Goal: Task Accomplishment & Management: Manage account settings

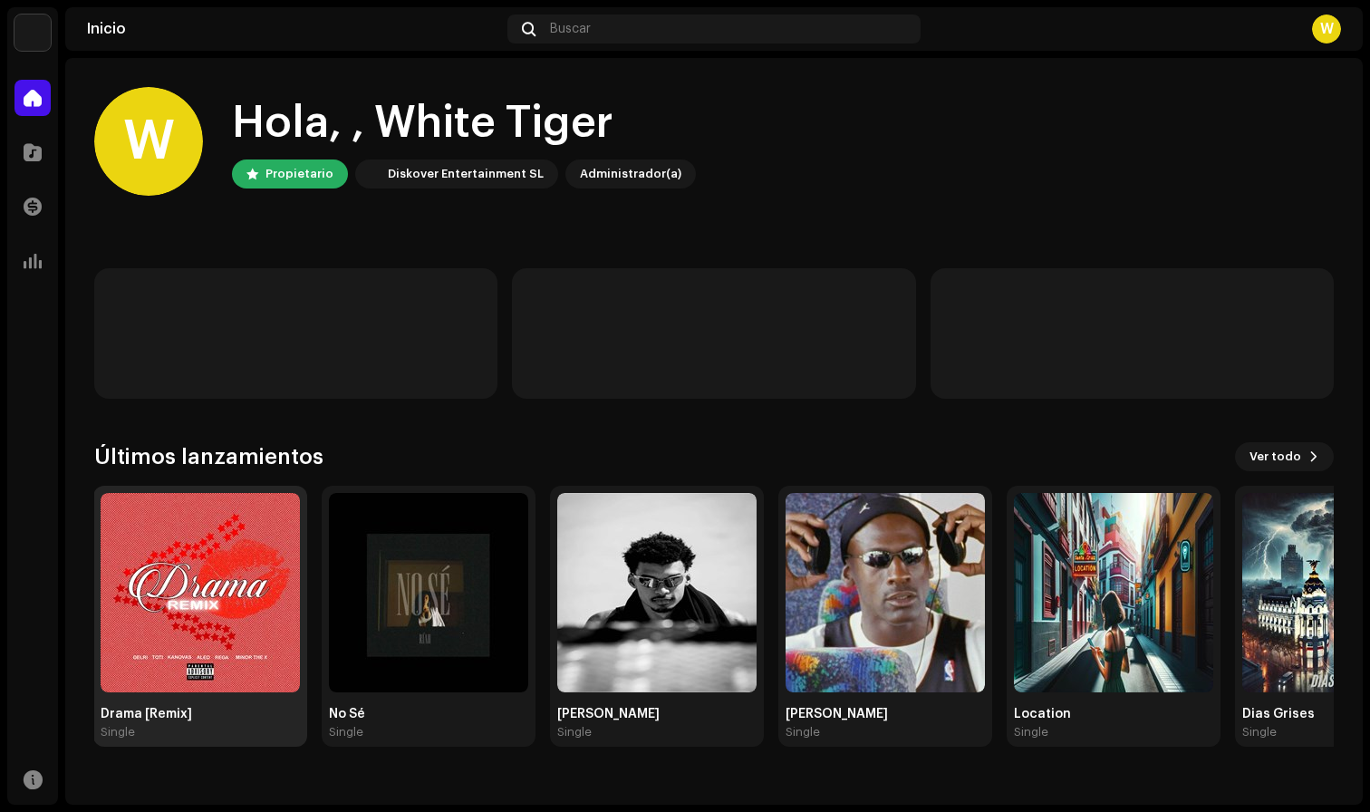
click at [216, 543] on img at bounding box center [200, 592] width 199 height 199
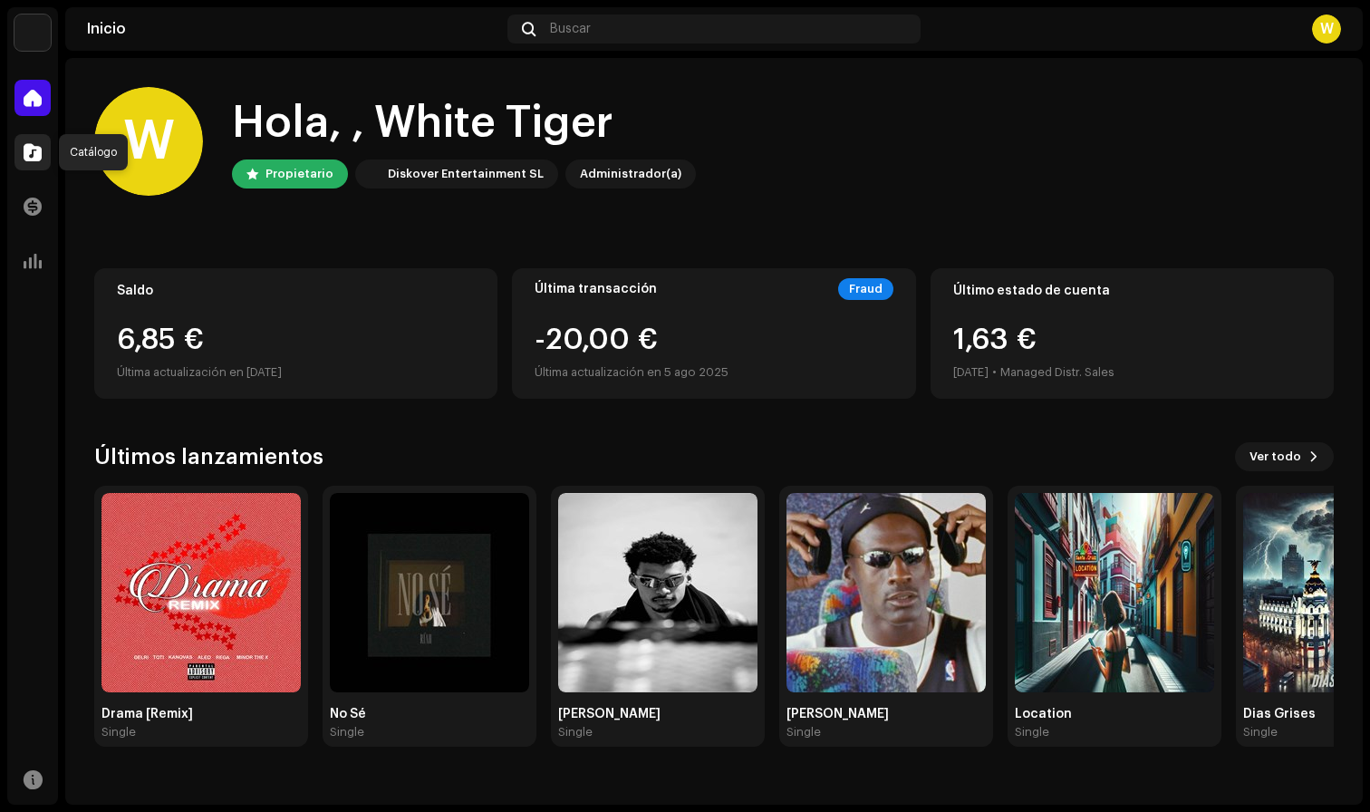
click at [30, 150] on span at bounding box center [33, 152] width 18 height 14
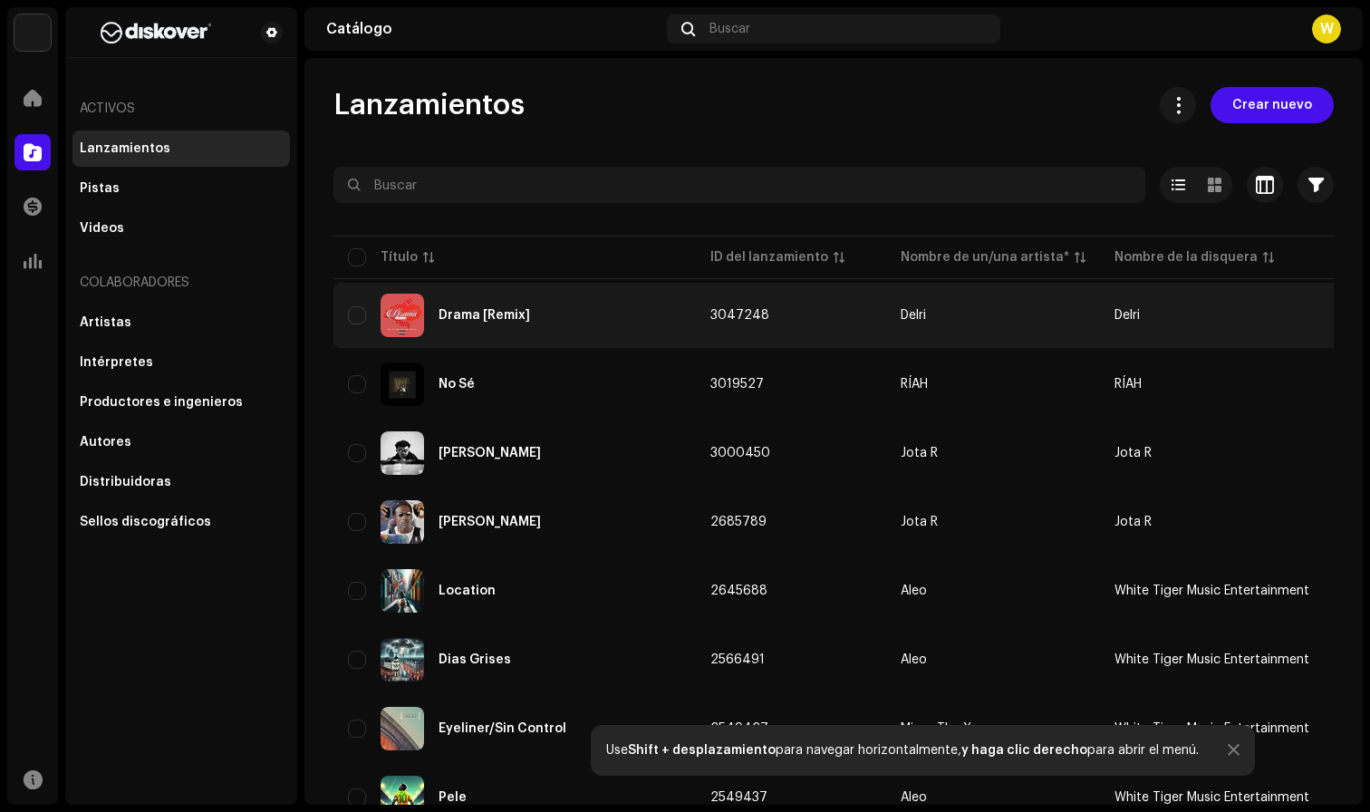
click at [546, 301] on div "Drama [Remix]" at bounding box center [514, 315] width 333 height 43
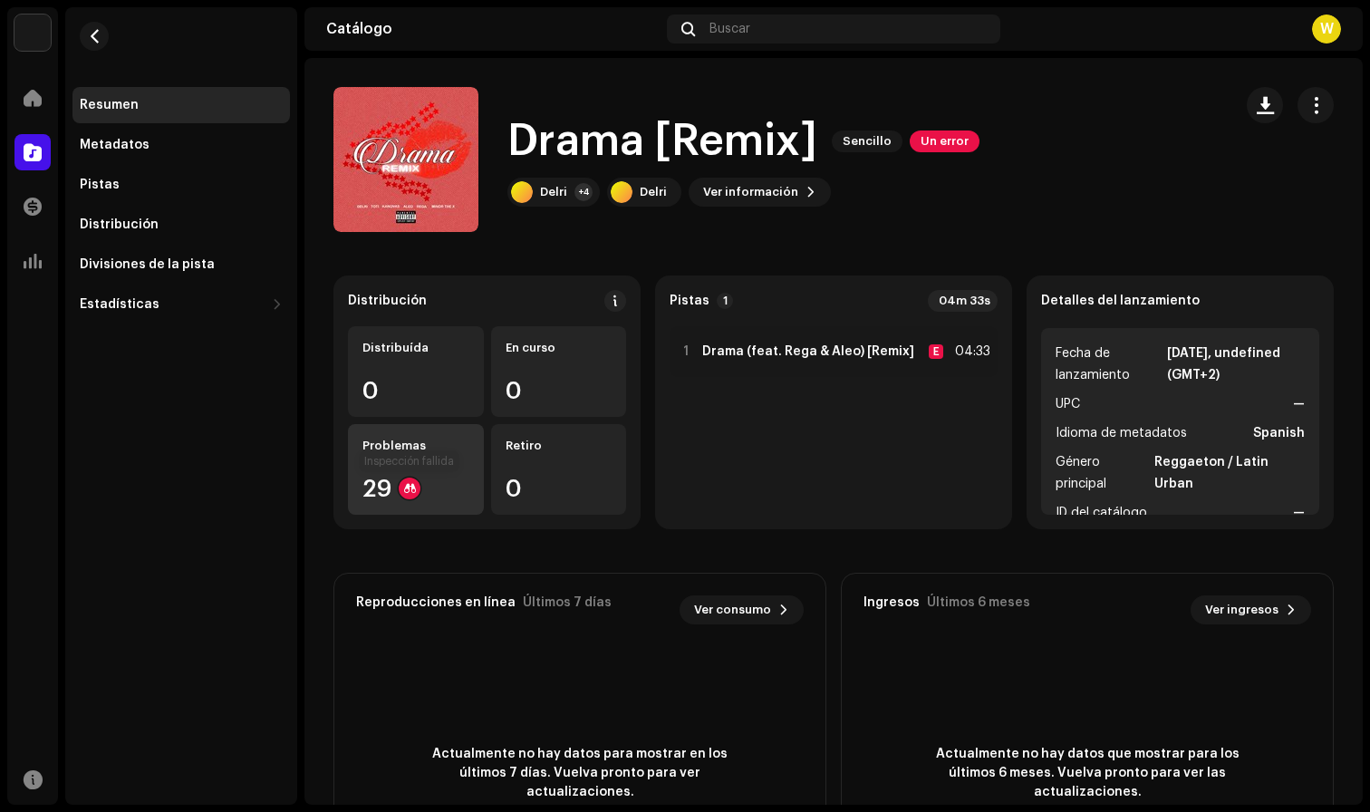
click at [417, 485] on div at bounding box center [410, 489] width 22 height 22
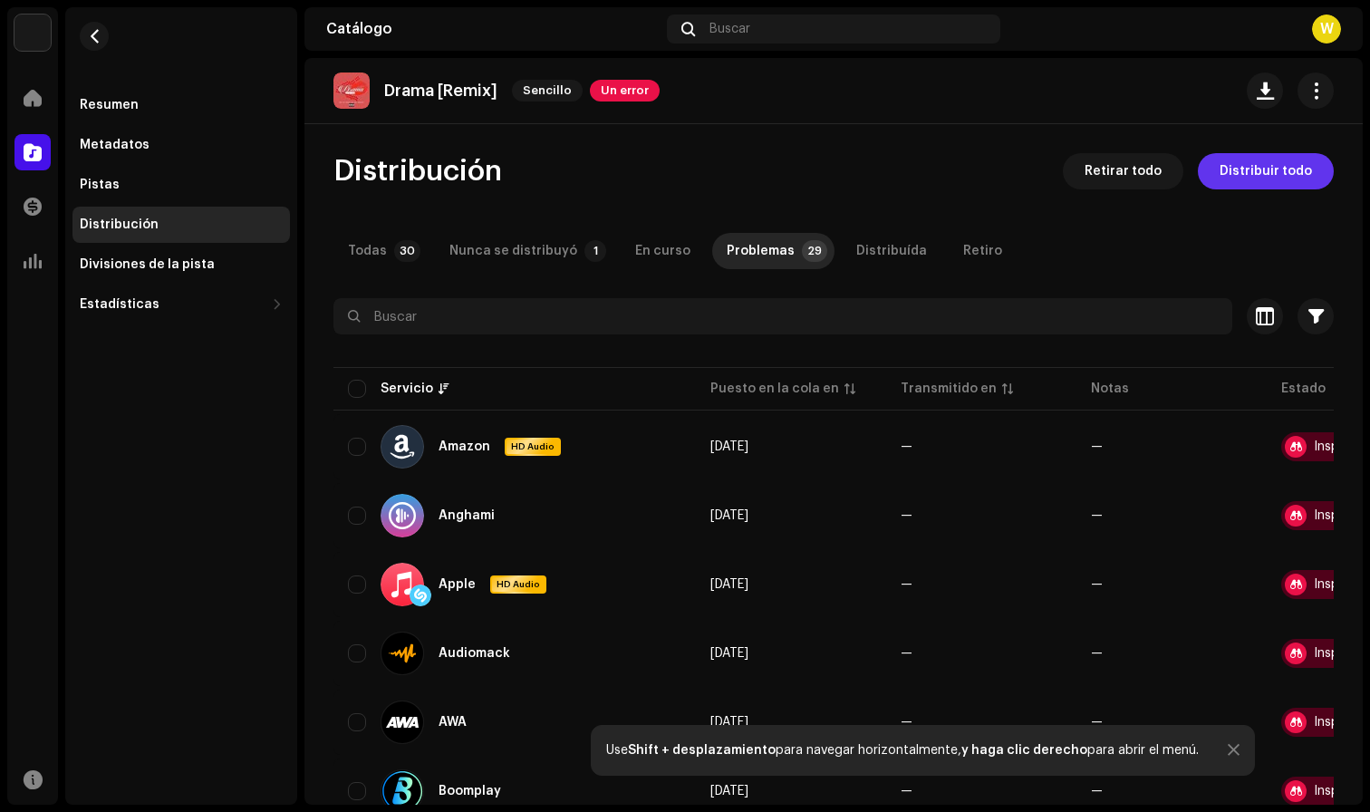
click at [1266, 154] on span "Distribuir todo" at bounding box center [1266, 171] width 92 height 36
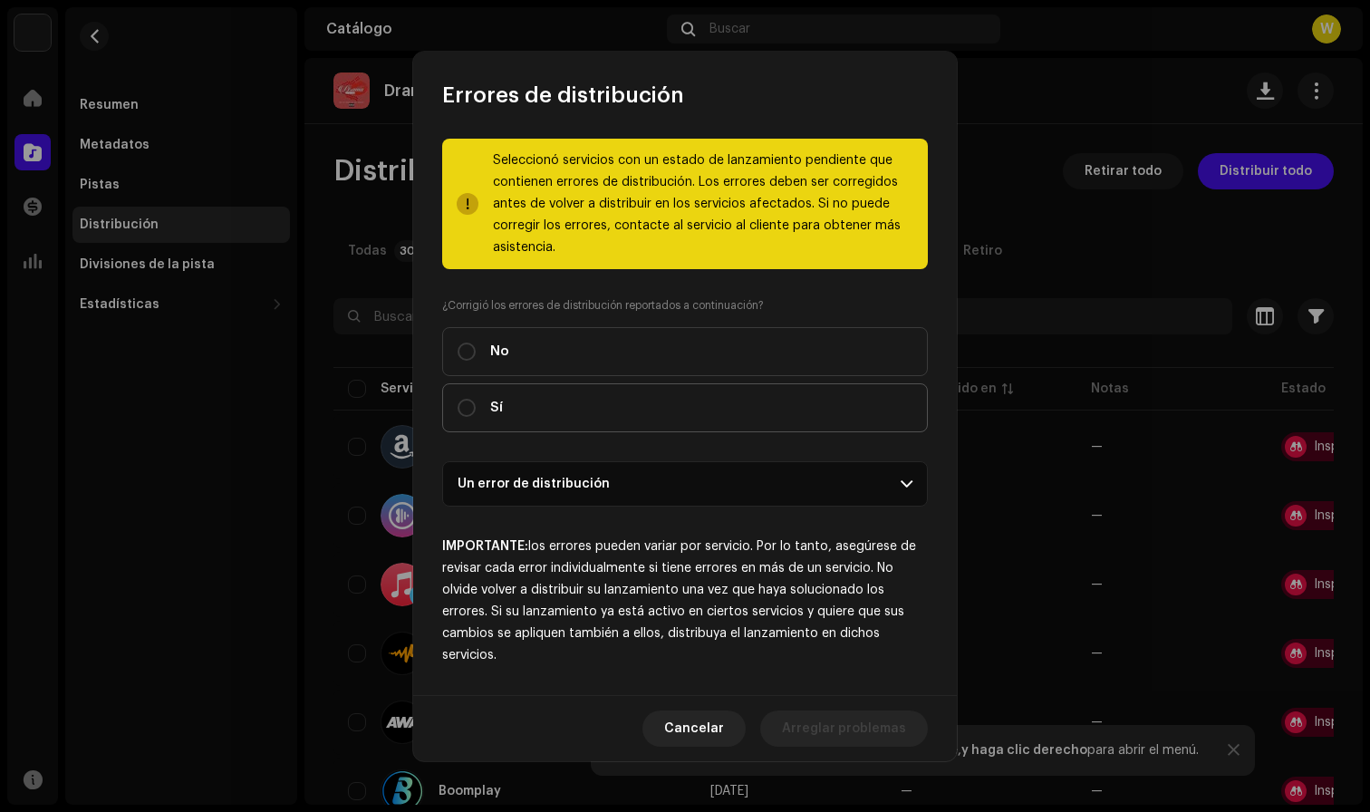
click at [526, 401] on label "Sí" at bounding box center [685, 407] width 486 height 49
click at [476, 401] on input "Sí" at bounding box center [467, 408] width 18 height 18
radio input "true"
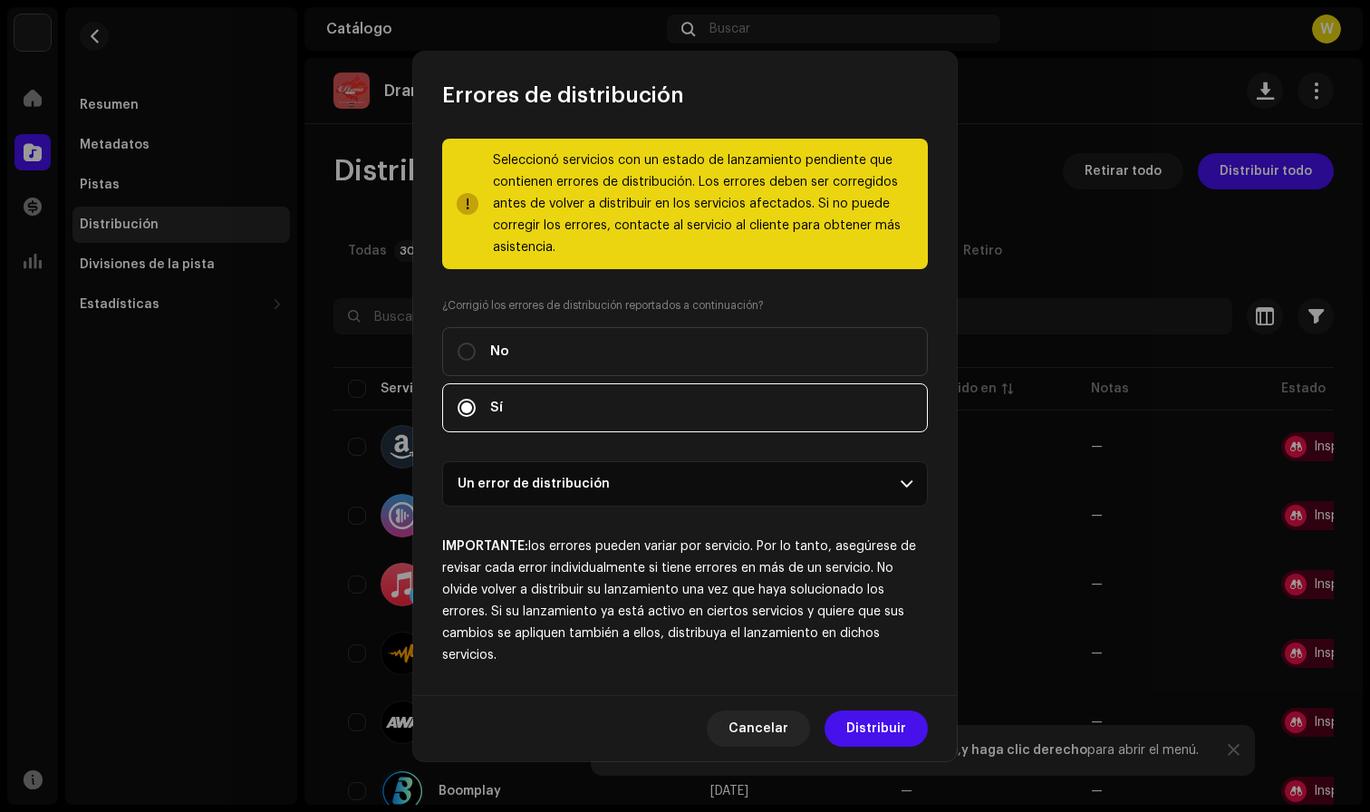
click at [636, 480] on p-accordion-header "Un error de distribución" at bounding box center [685, 483] width 486 height 45
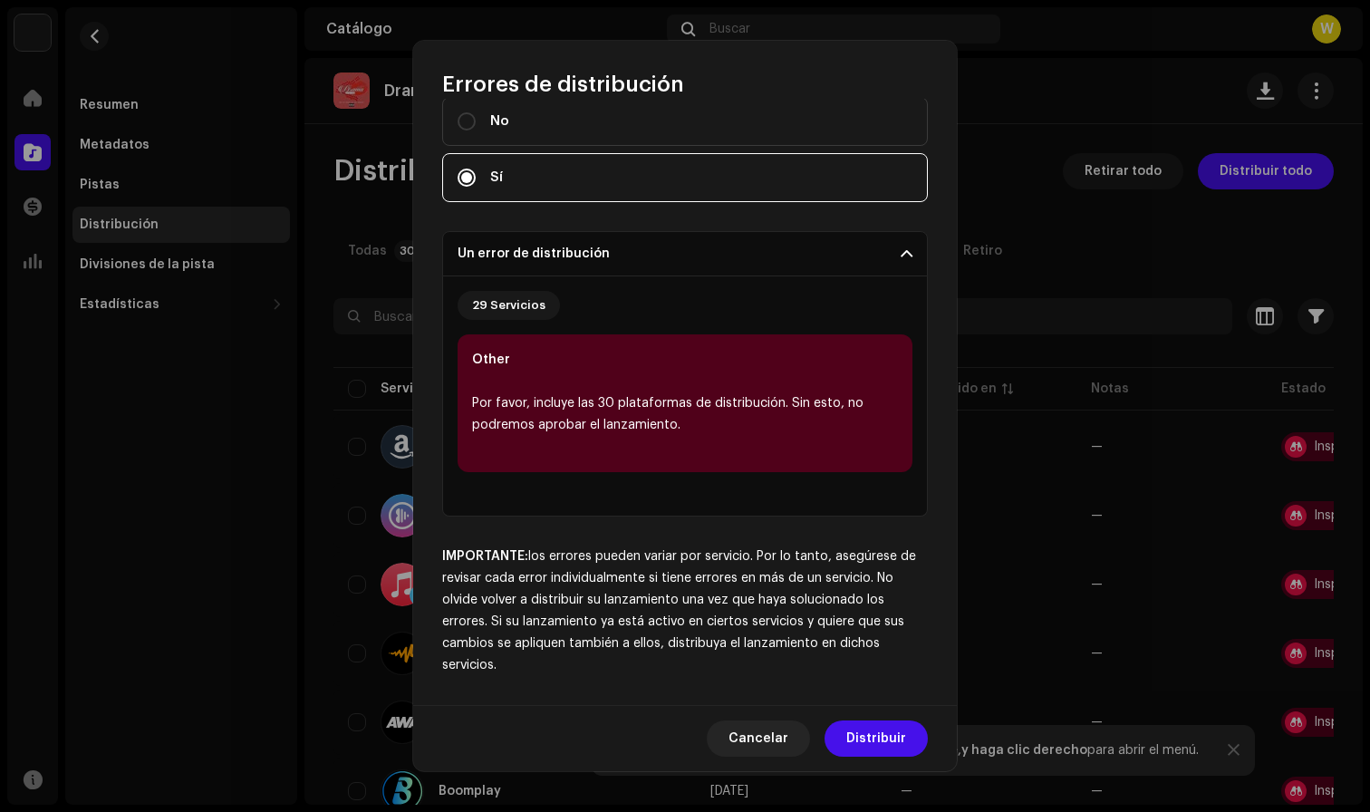
scroll to position [219, 0]
click at [888, 726] on span "Distribuir" at bounding box center [876, 738] width 60 height 36
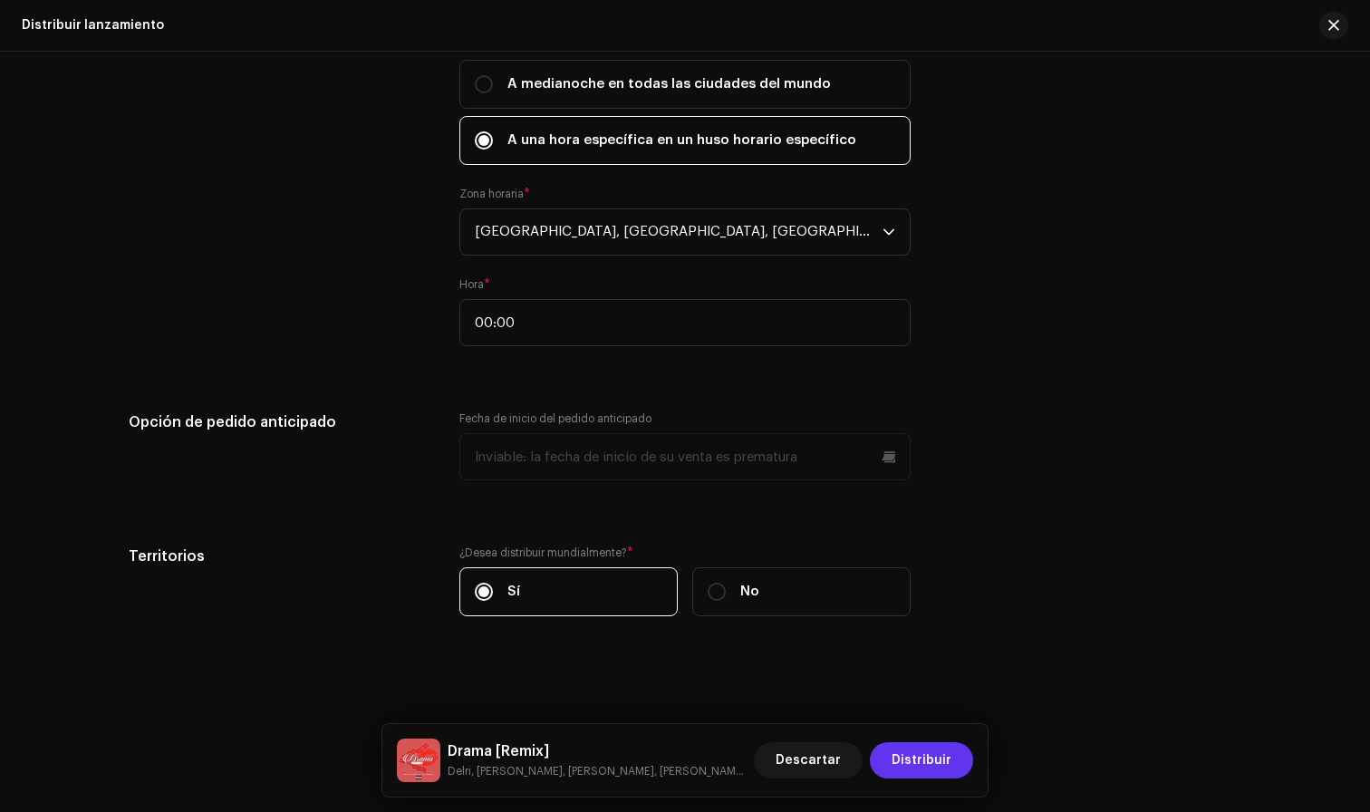
scroll to position [3261, 0]
click at [919, 757] on span "Distribuir" at bounding box center [922, 760] width 60 height 36
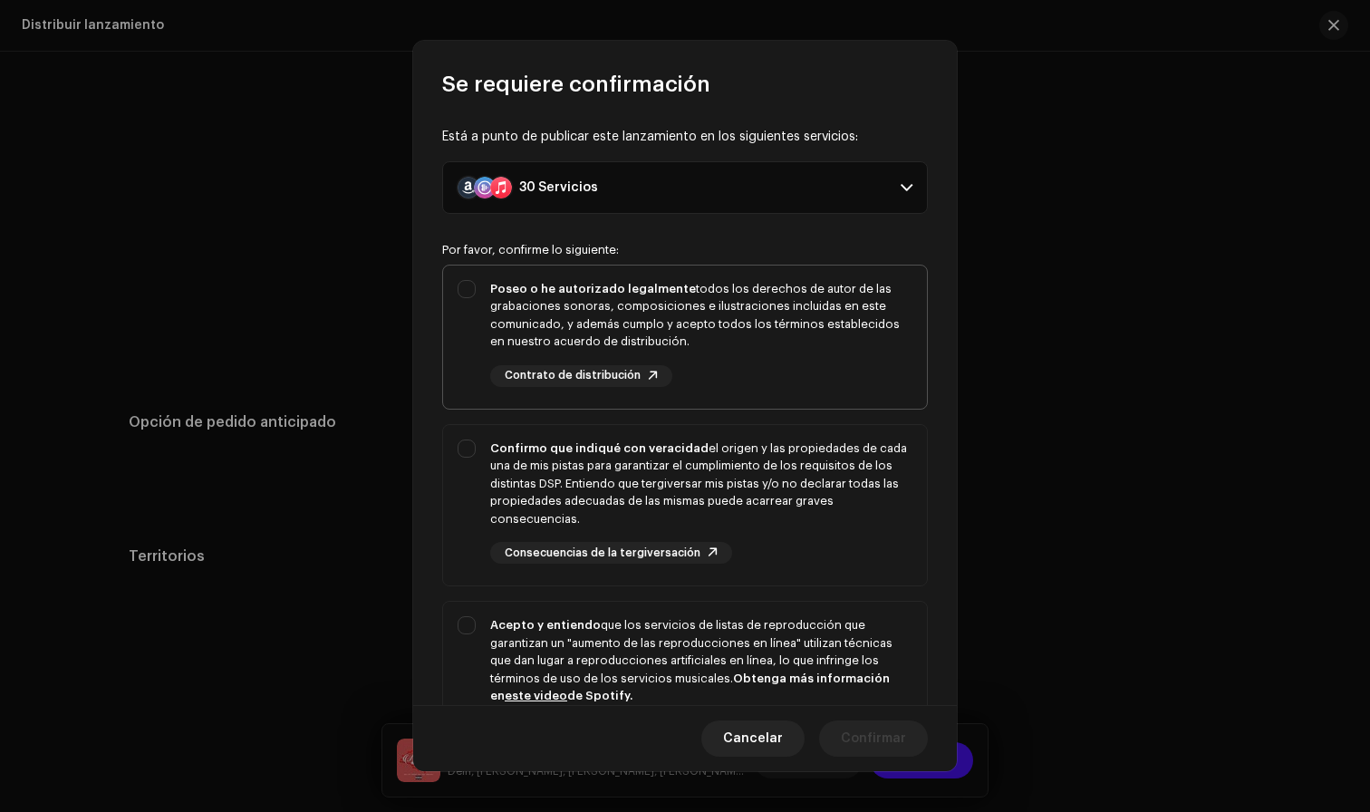
click at [712, 273] on div "Poseo o he autorizado legalmente todos los derechos de autor de las grabaciones…" at bounding box center [685, 334] width 484 height 136
checkbox input "true"
click at [788, 503] on div "Confirmo que indiqué con veracidad el origen y las propiedades de cada una de m…" at bounding box center [701, 483] width 422 height 89
checkbox input "true"
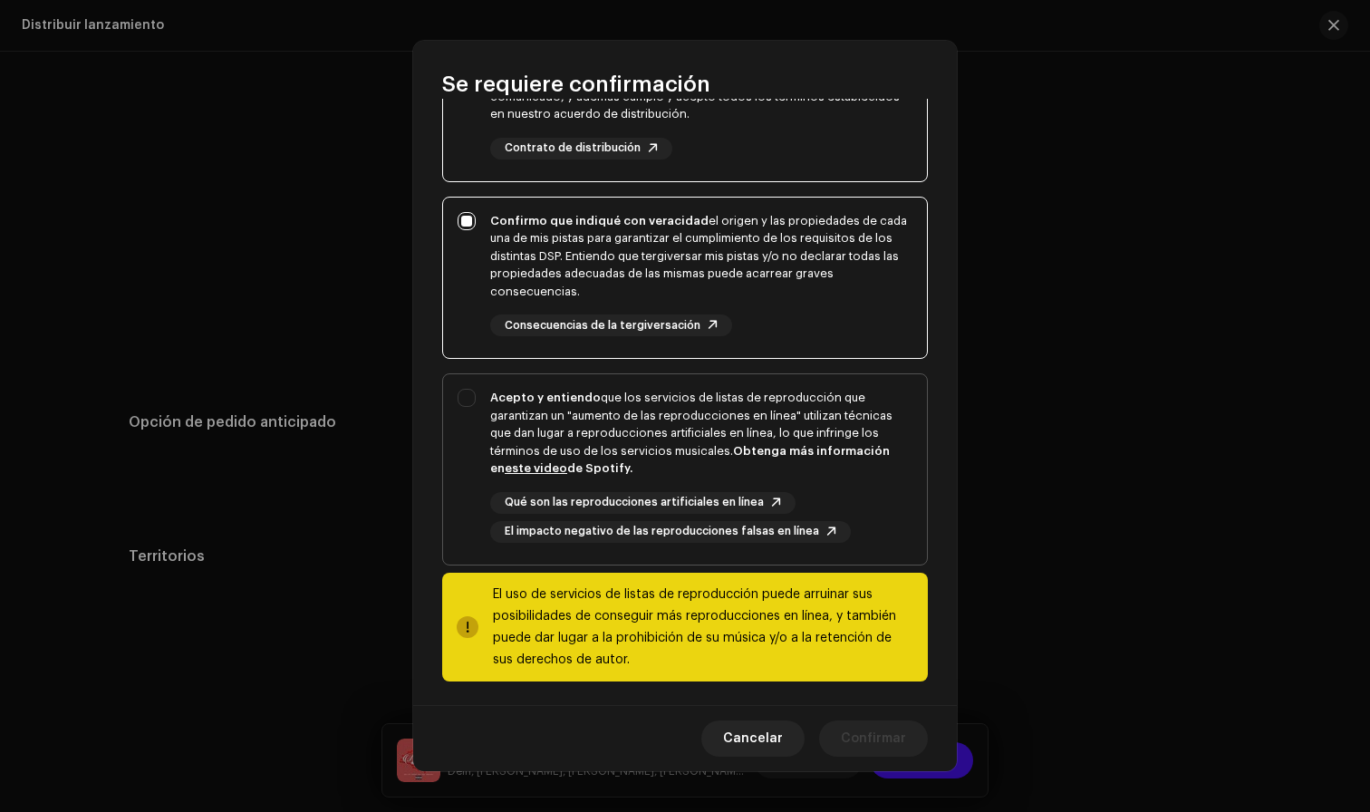
click at [809, 451] on div "Acepto y entiendo que los servicios de listas de reproducción que garantizan un…" at bounding box center [701, 433] width 422 height 89
checkbox input "true"
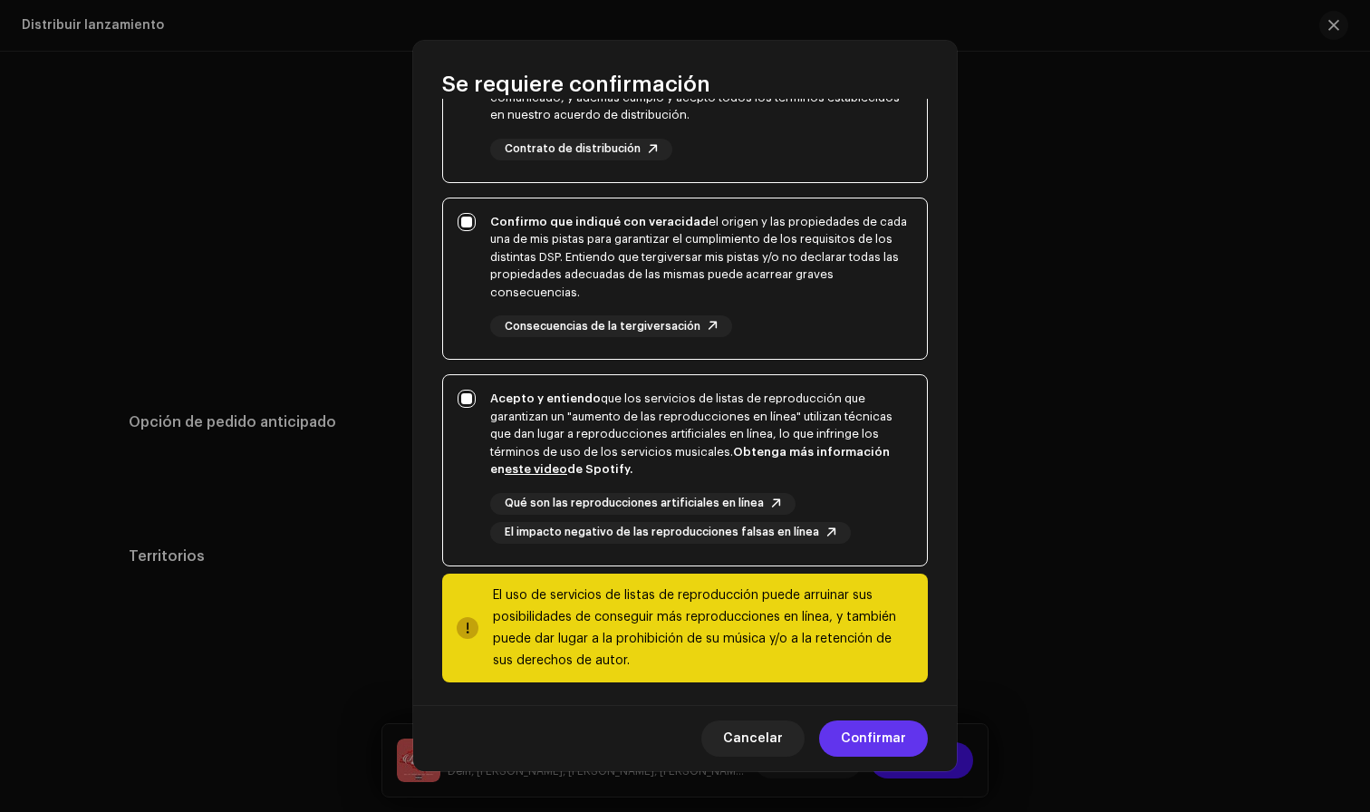
click at [904, 735] on span "Confirmar" at bounding box center [873, 738] width 65 height 36
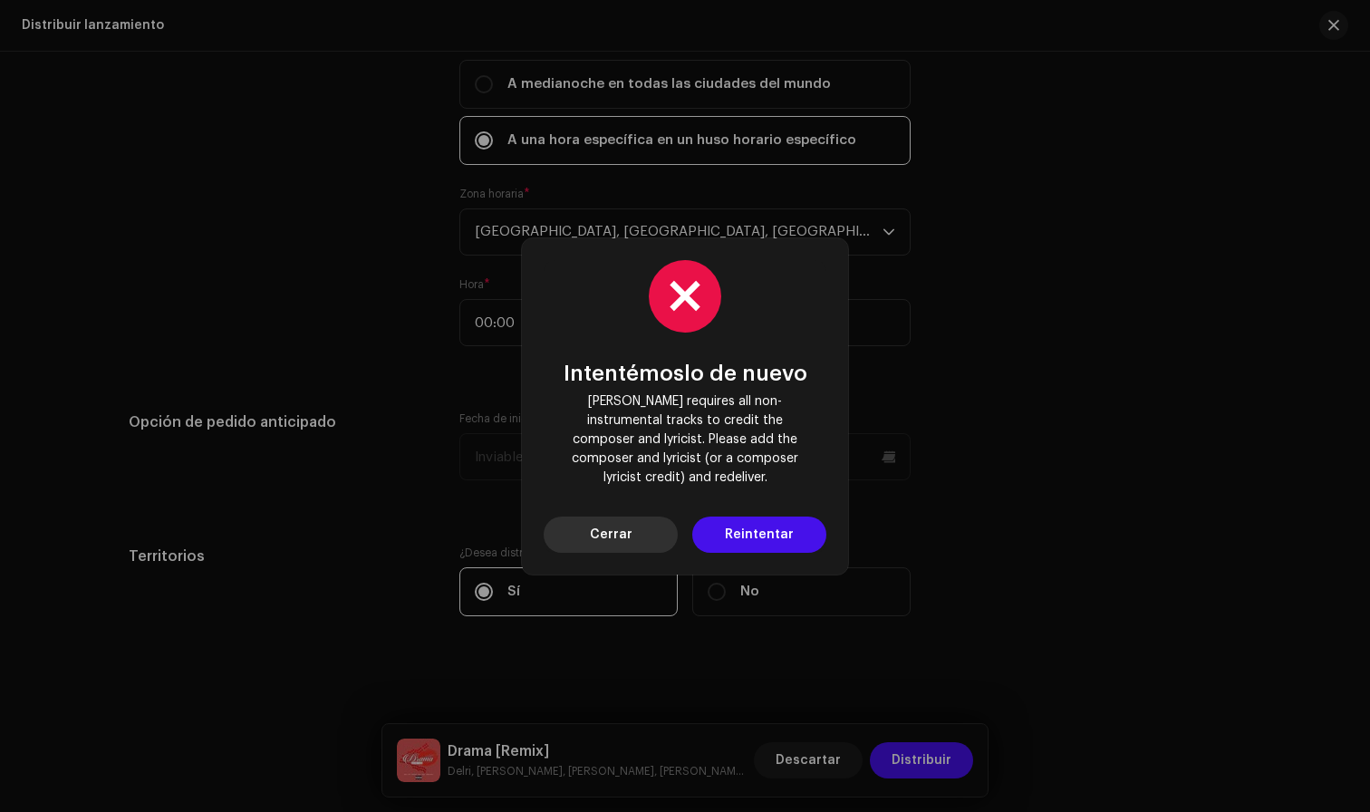
click at [642, 523] on button "Cerrar" at bounding box center [611, 535] width 134 height 36
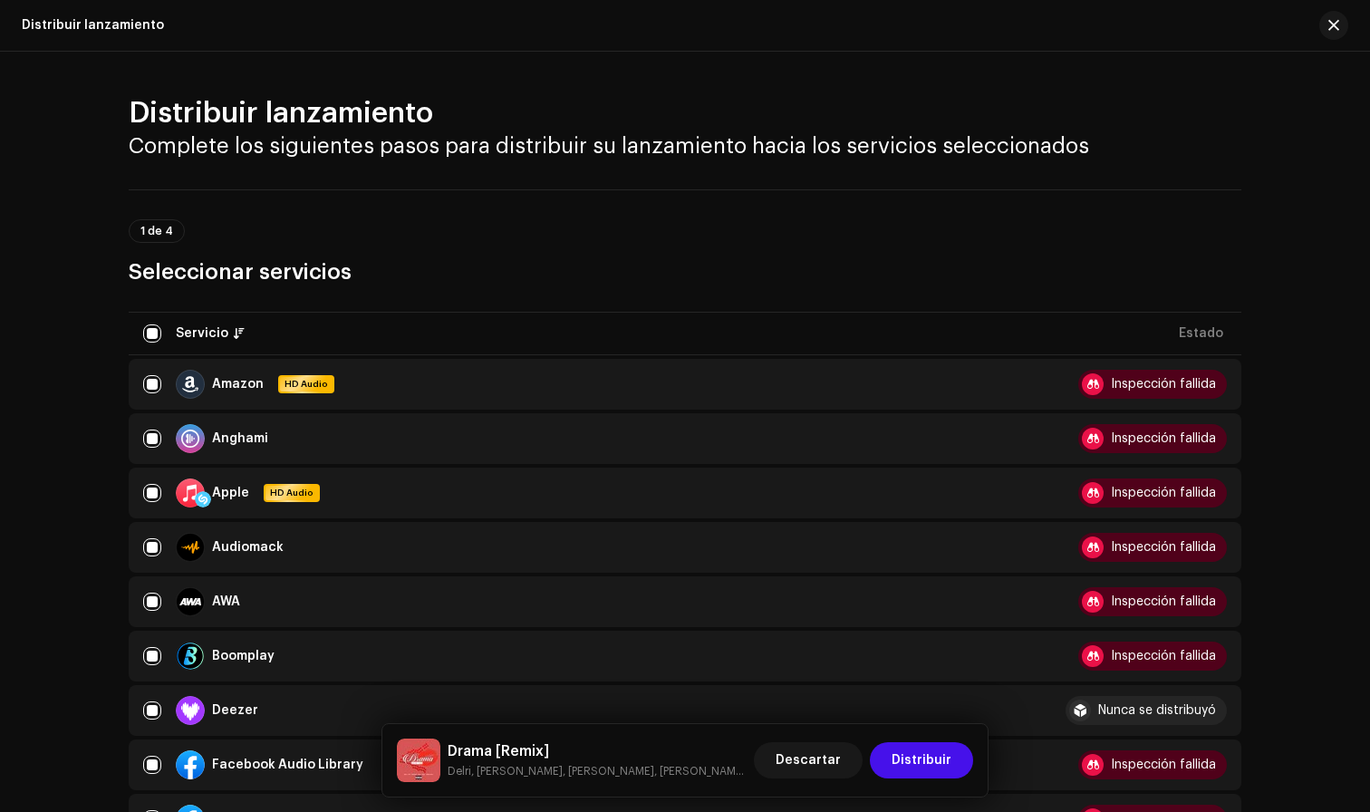
scroll to position [0, 0]
click at [1337, 20] on span "button" at bounding box center [1333, 25] width 11 height 14
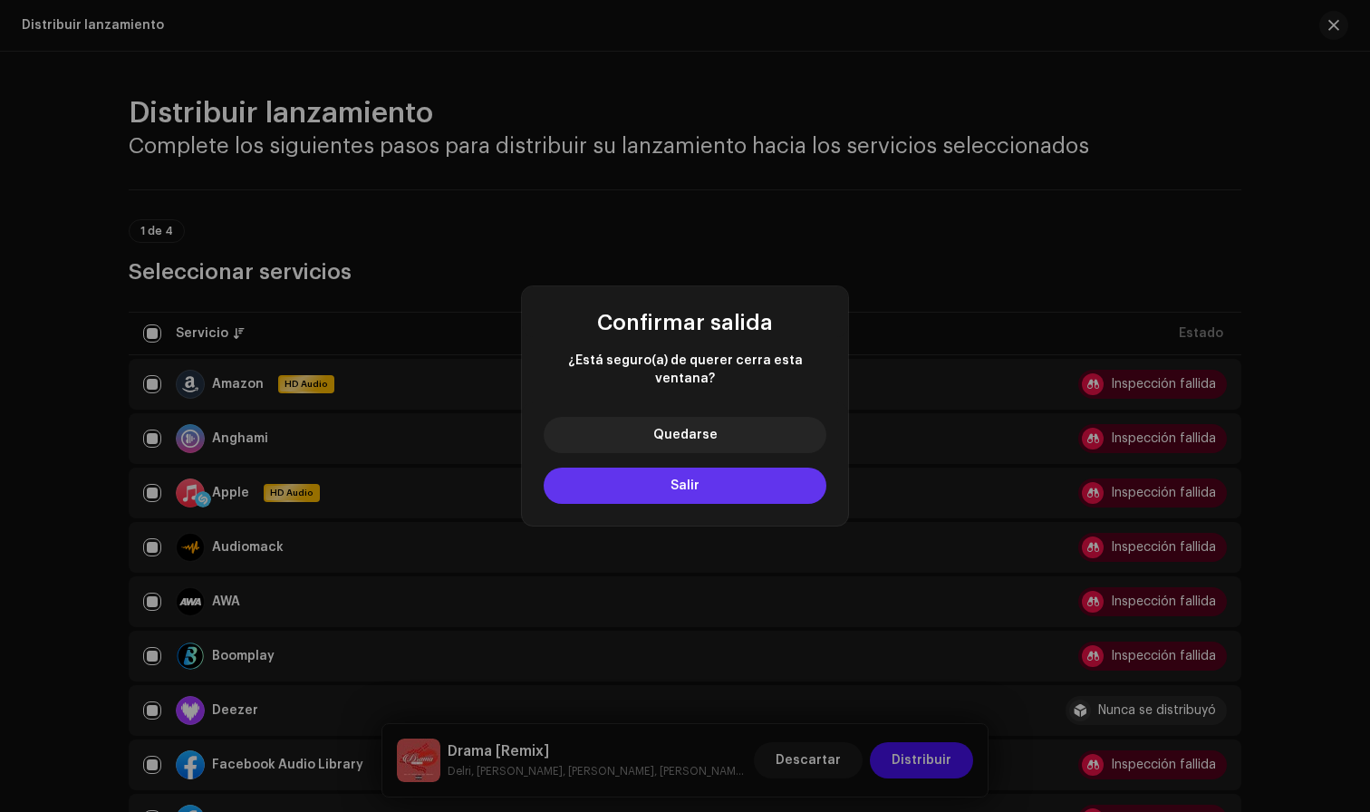
click at [763, 473] on button "Salir" at bounding box center [685, 486] width 283 height 36
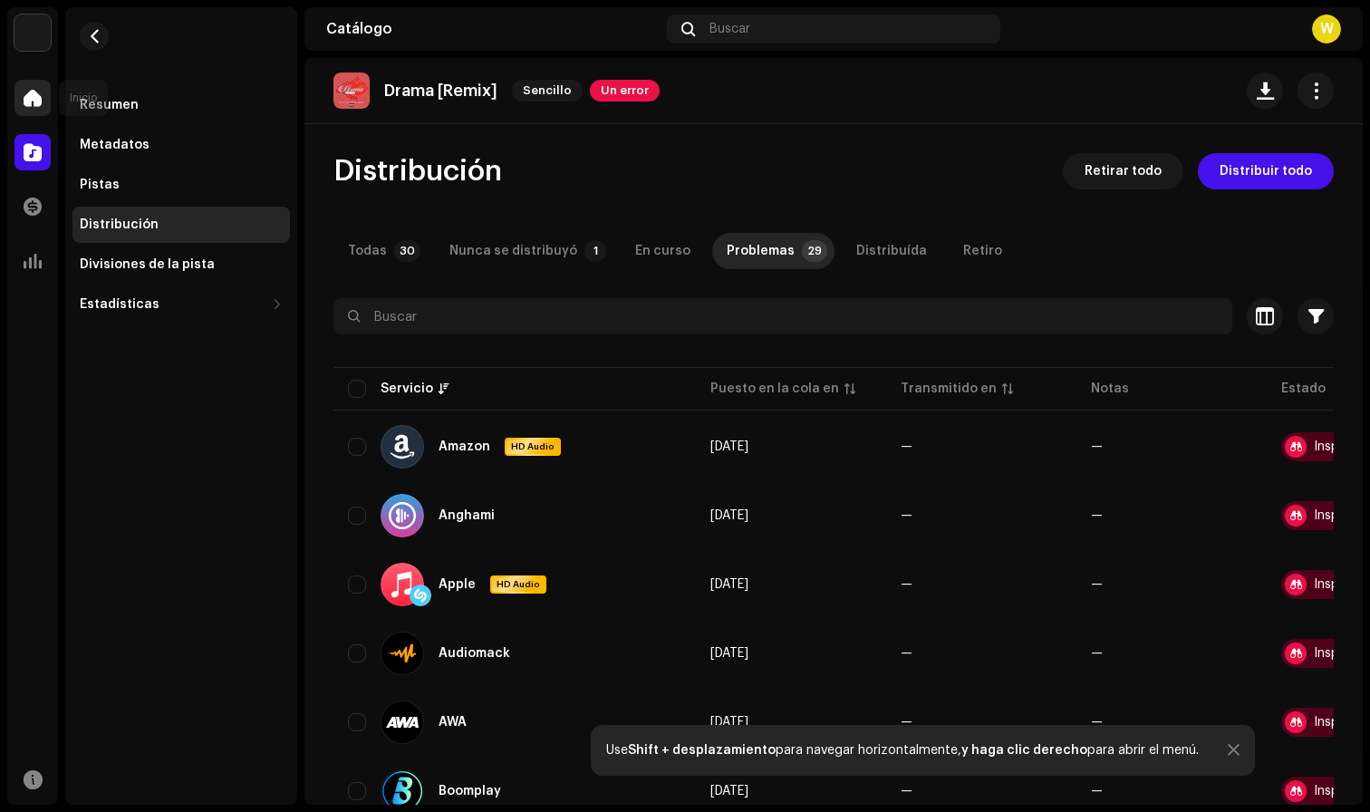
click at [43, 102] on div at bounding box center [32, 98] width 36 height 36
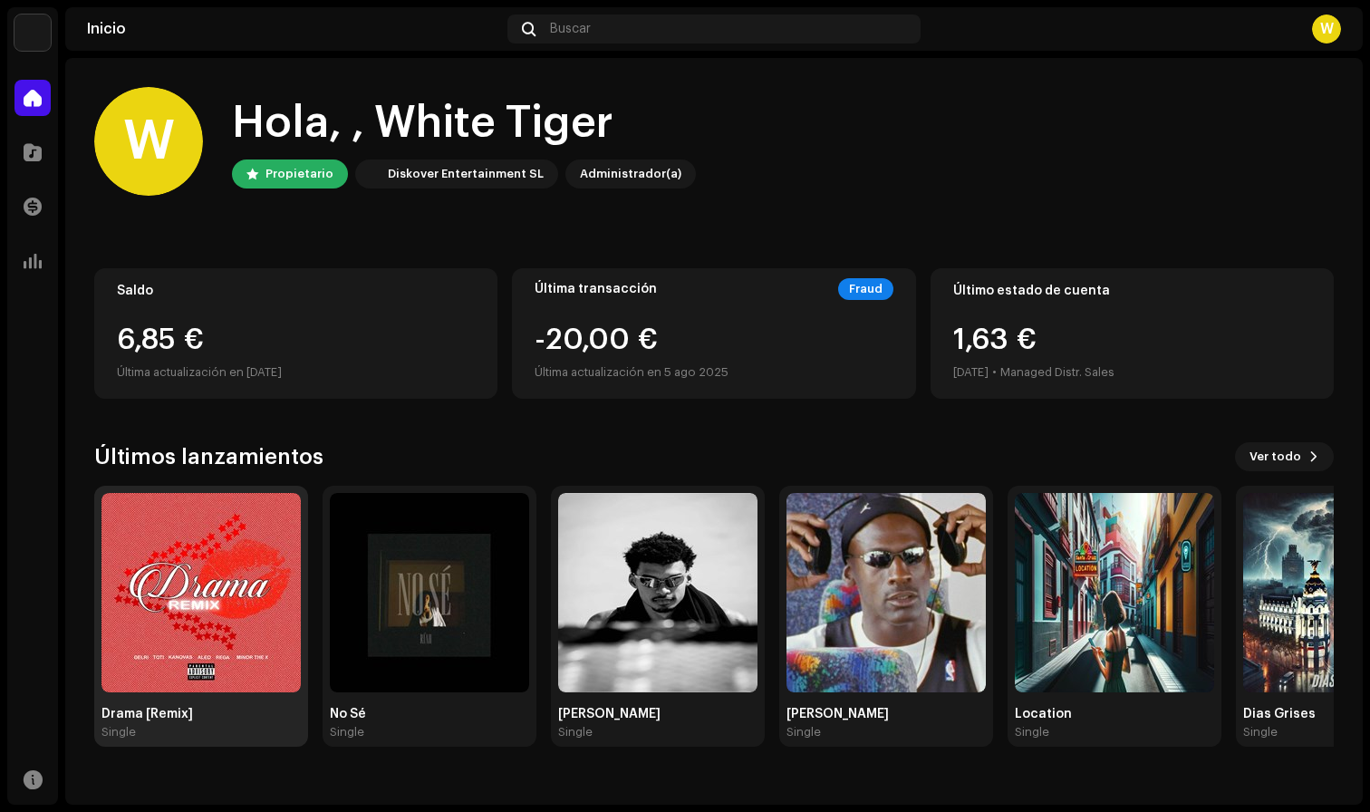
click at [237, 584] on img at bounding box center [200, 592] width 199 height 199
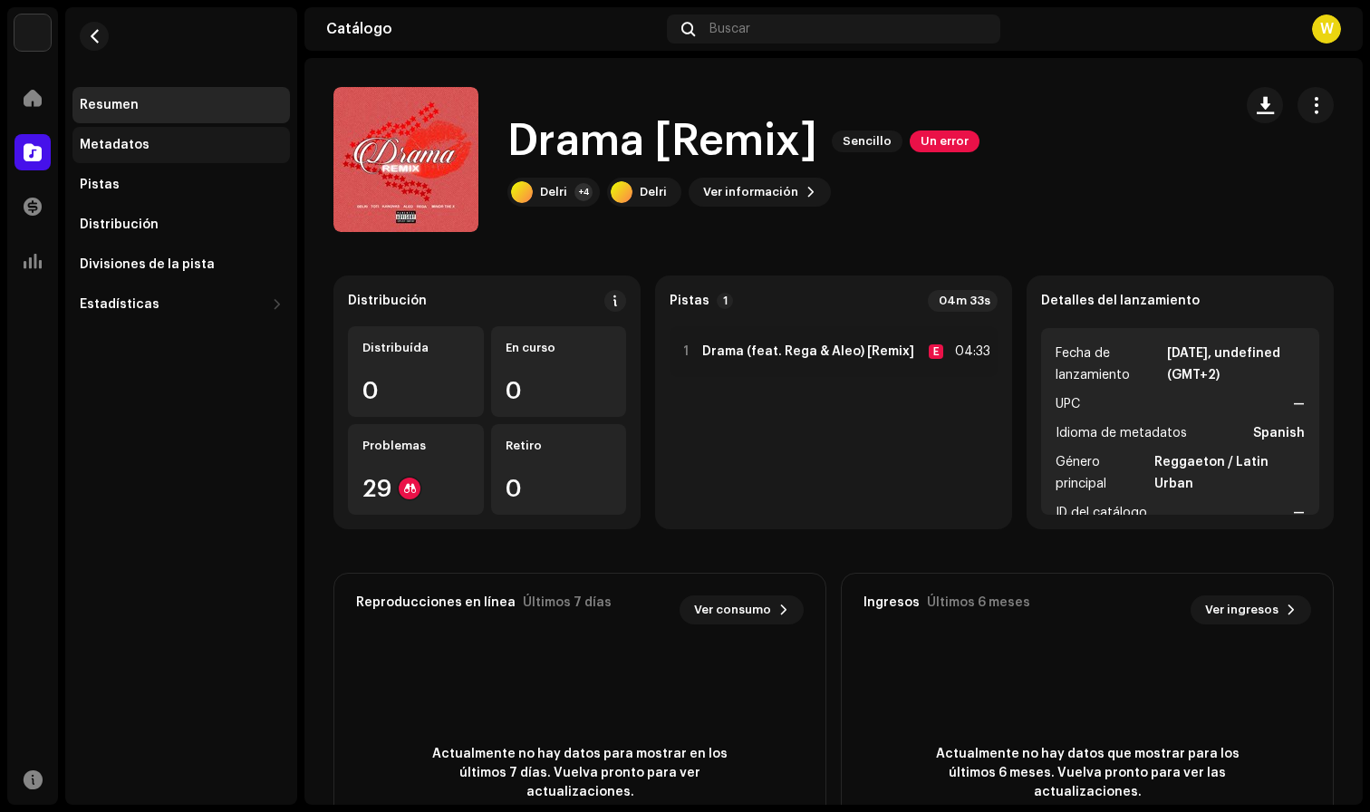
click at [151, 147] on div "Metadatos" at bounding box center [181, 145] width 203 height 14
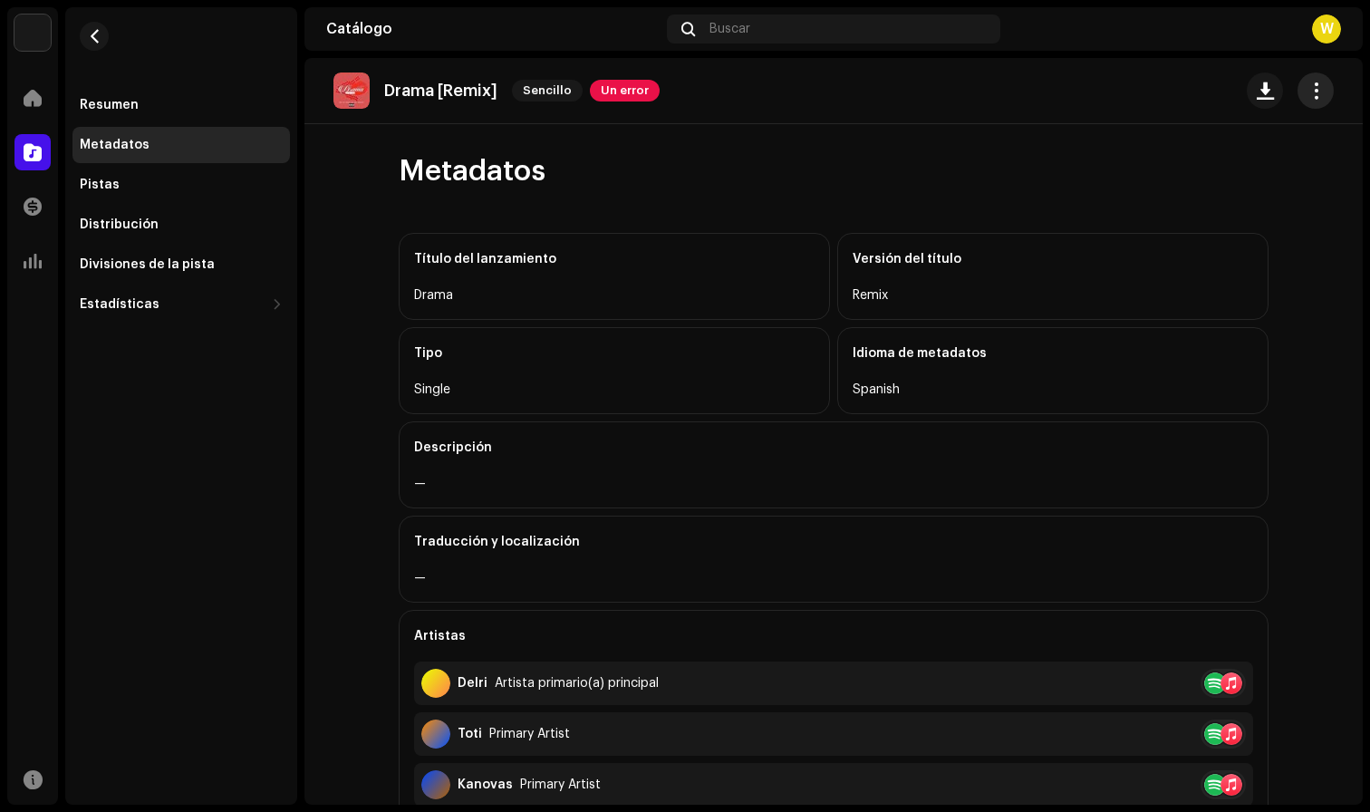
click at [1298, 101] on button "button" at bounding box center [1316, 90] width 36 height 36
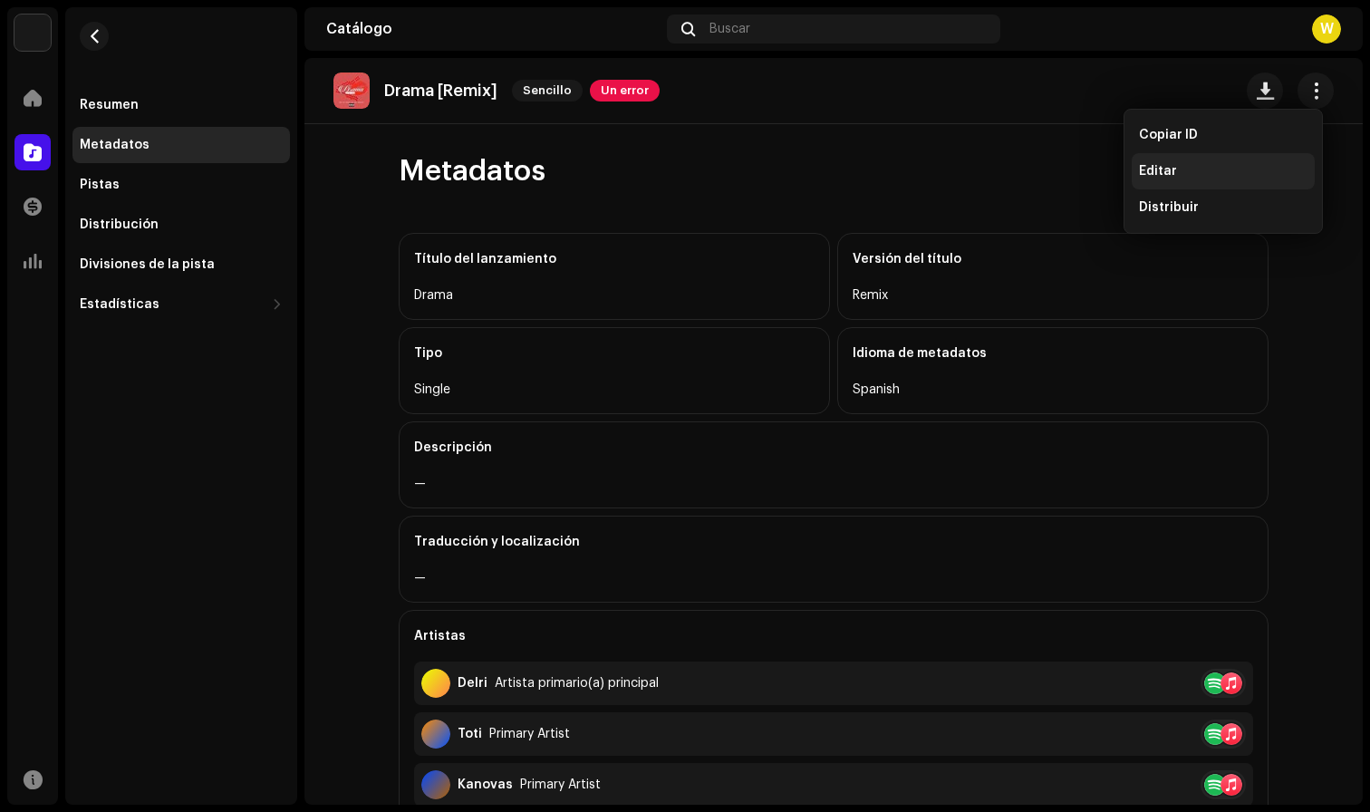
click at [1230, 171] on div "Editar" at bounding box center [1223, 171] width 169 height 14
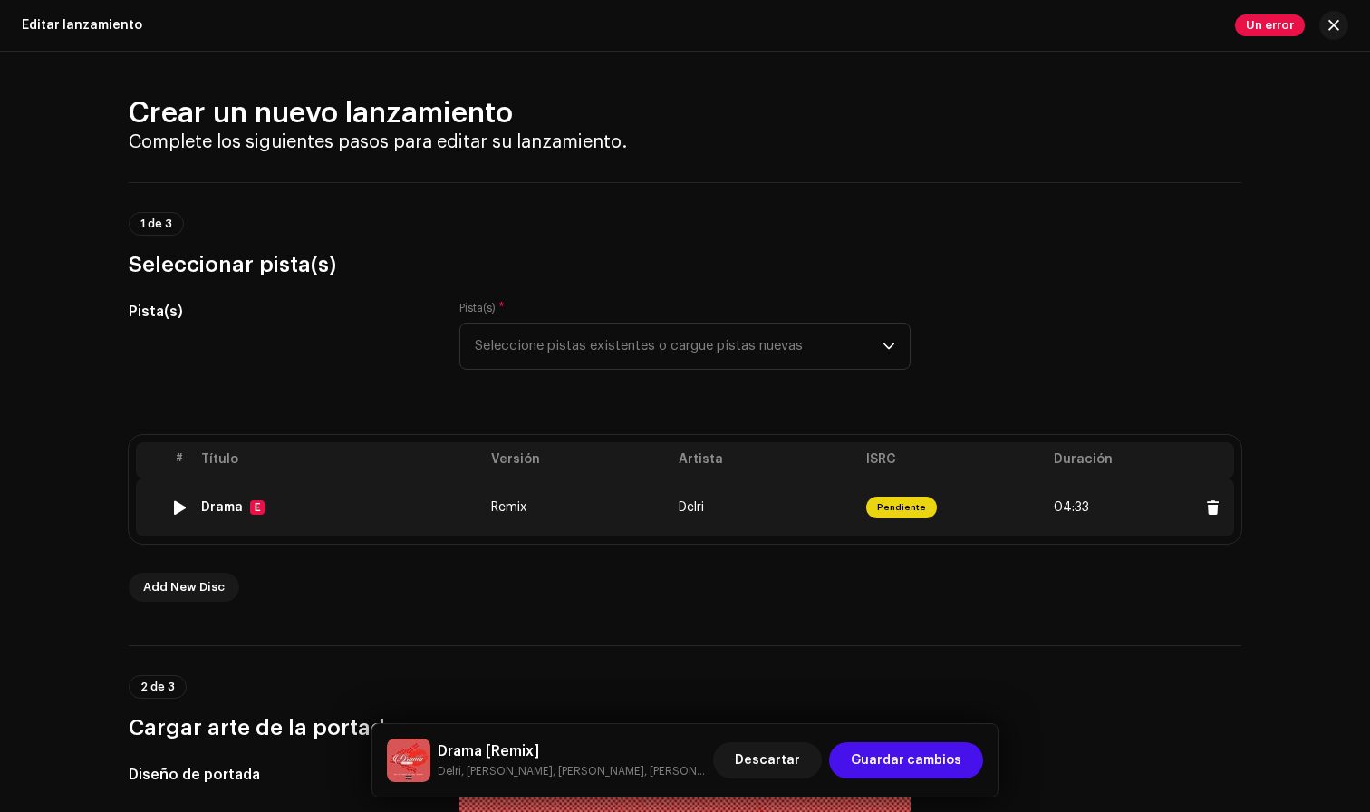
click at [748, 507] on td "Delri" at bounding box center [765, 507] width 188 height 58
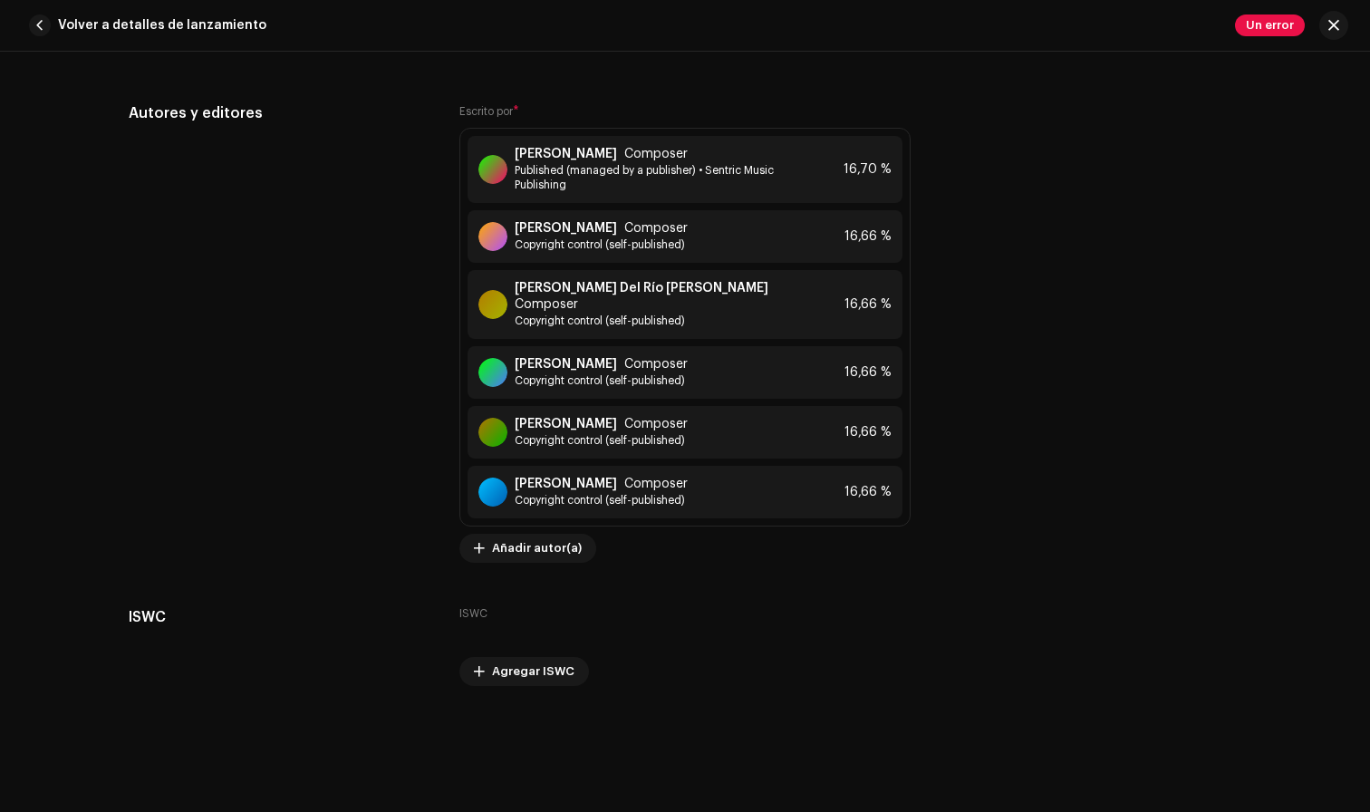
scroll to position [4054, 0]
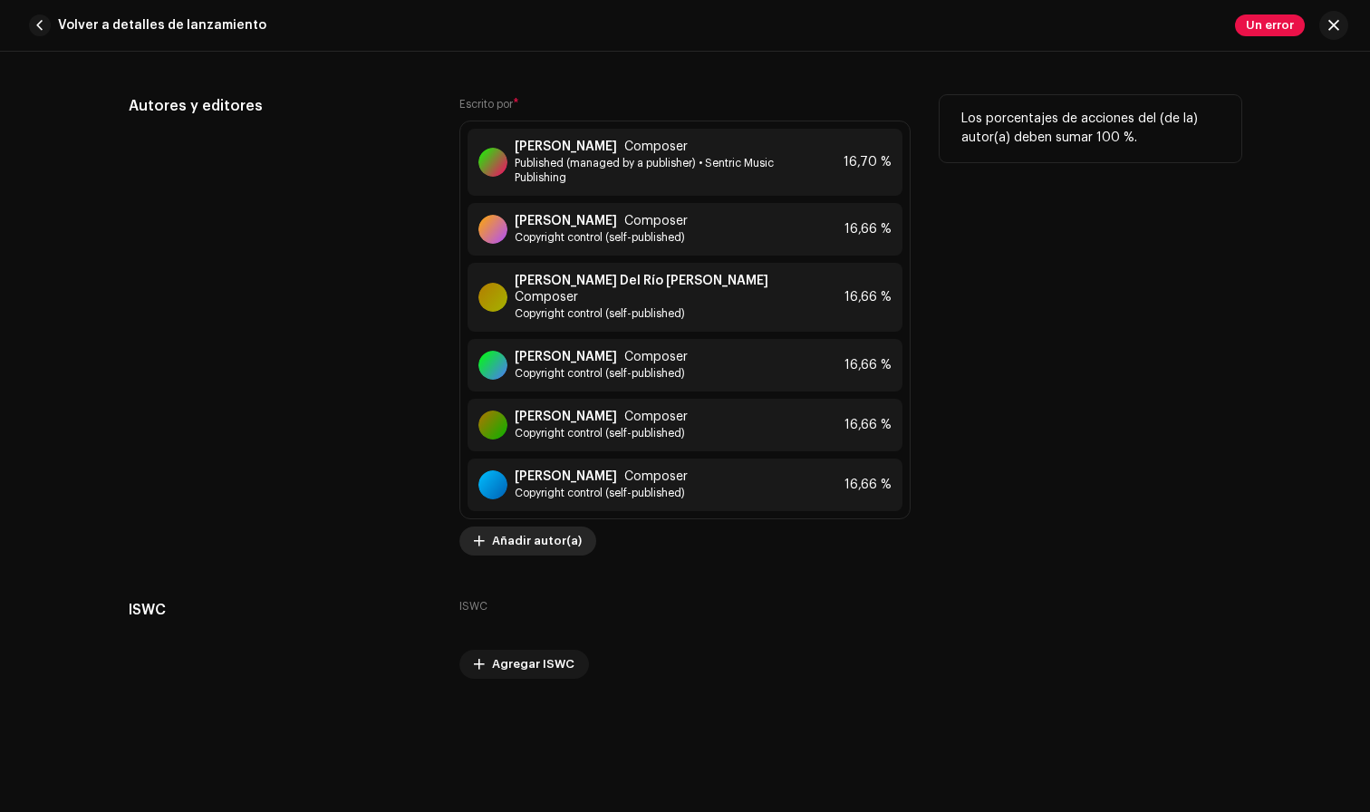
click at [548, 527] on span "Añadir autor(a)" at bounding box center [537, 541] width 90 height 36
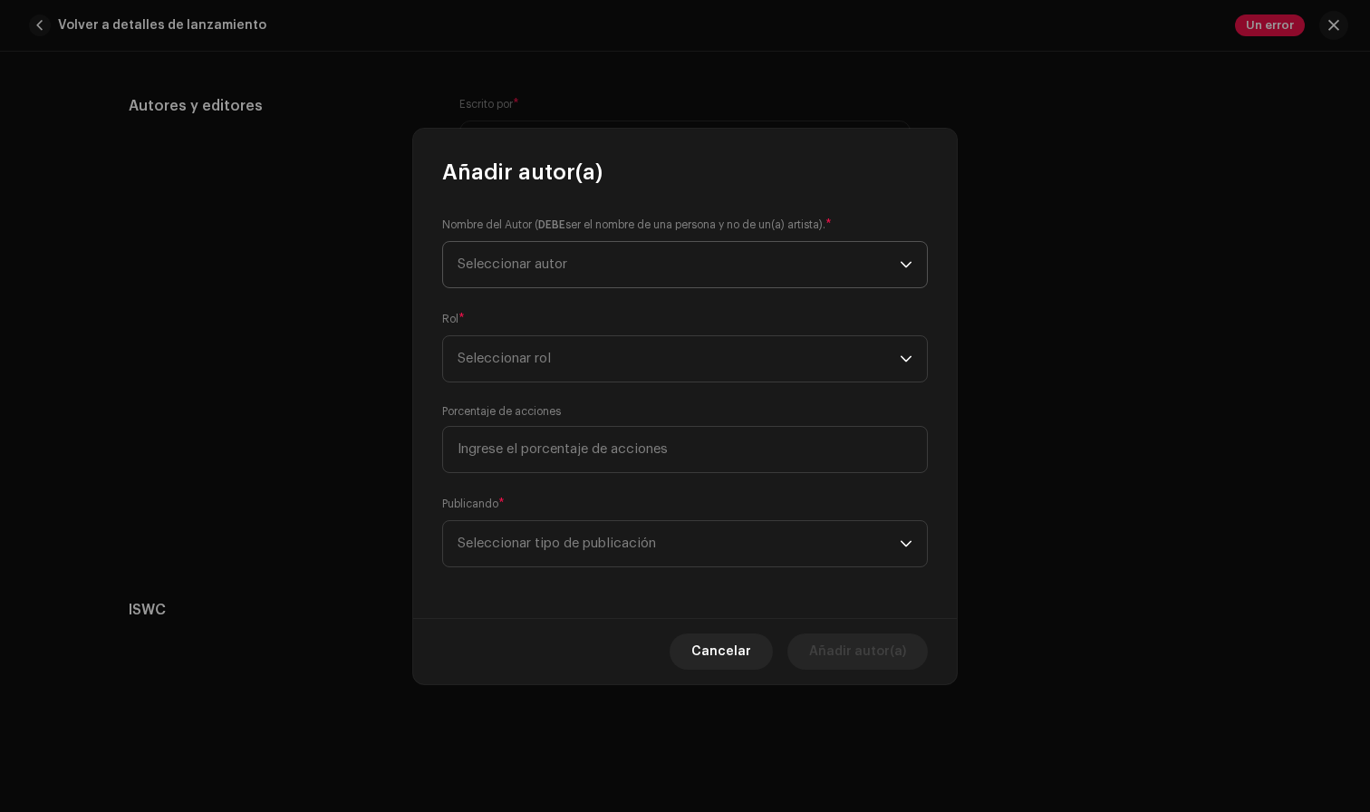
click at [652, 252] on span "Seleccionar autor" at bounding box center [679, 264] width 442 height 45
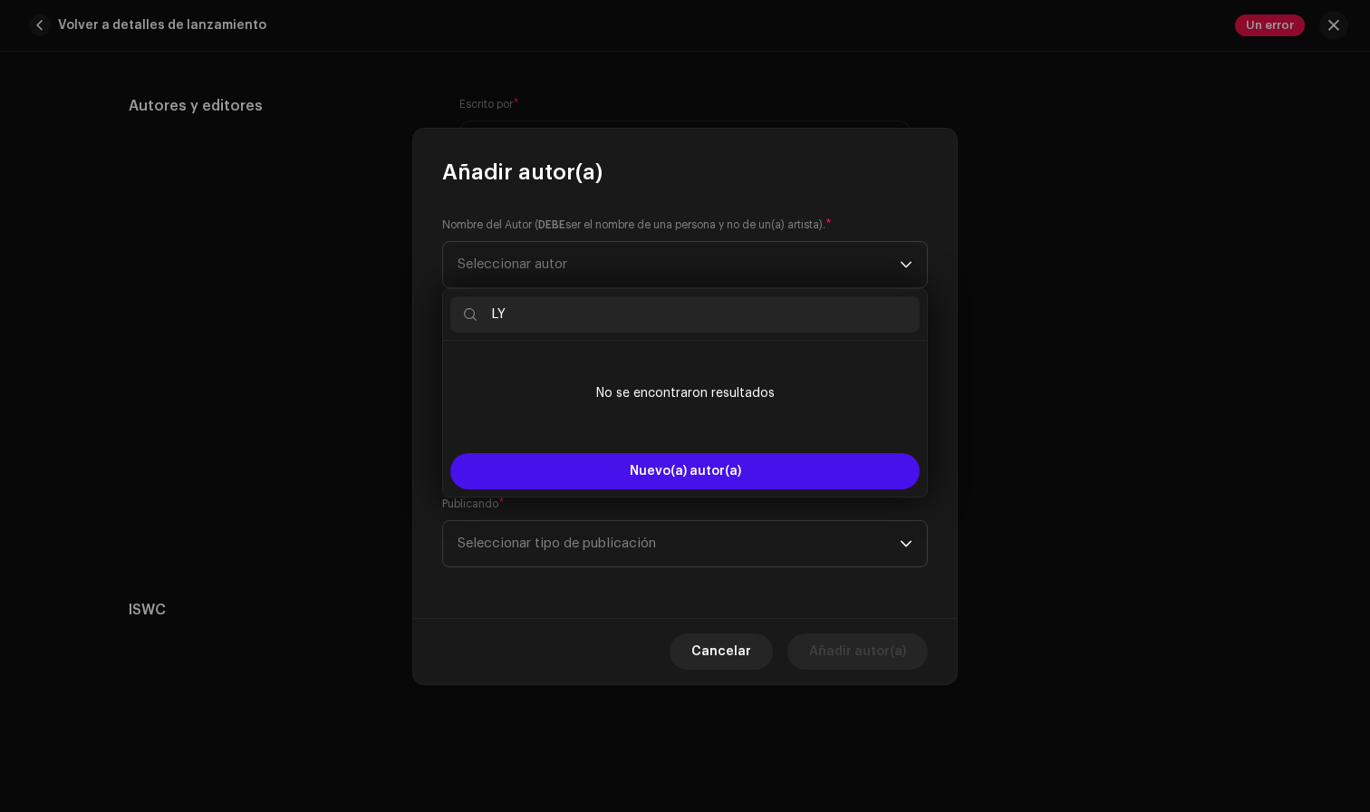
type input "L"
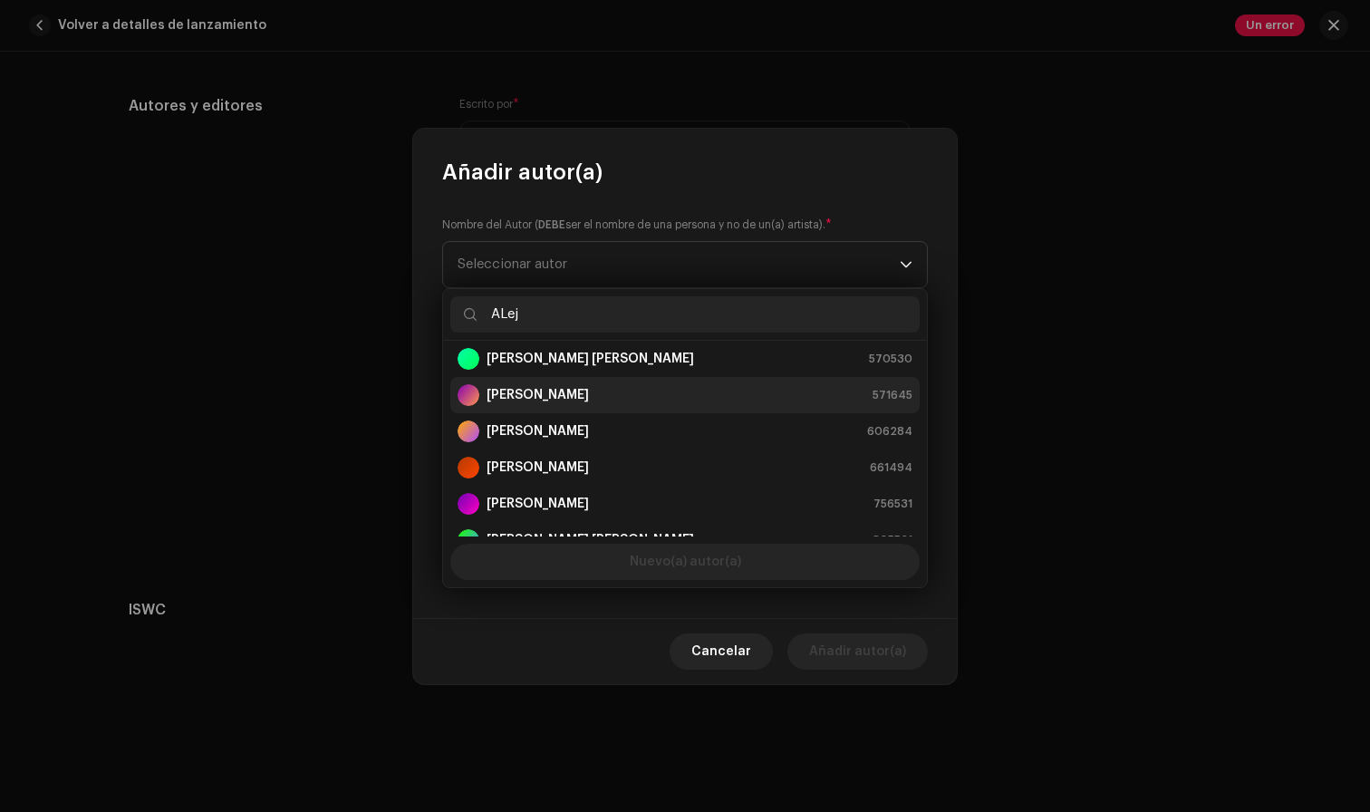
scroll to position [0, 0]
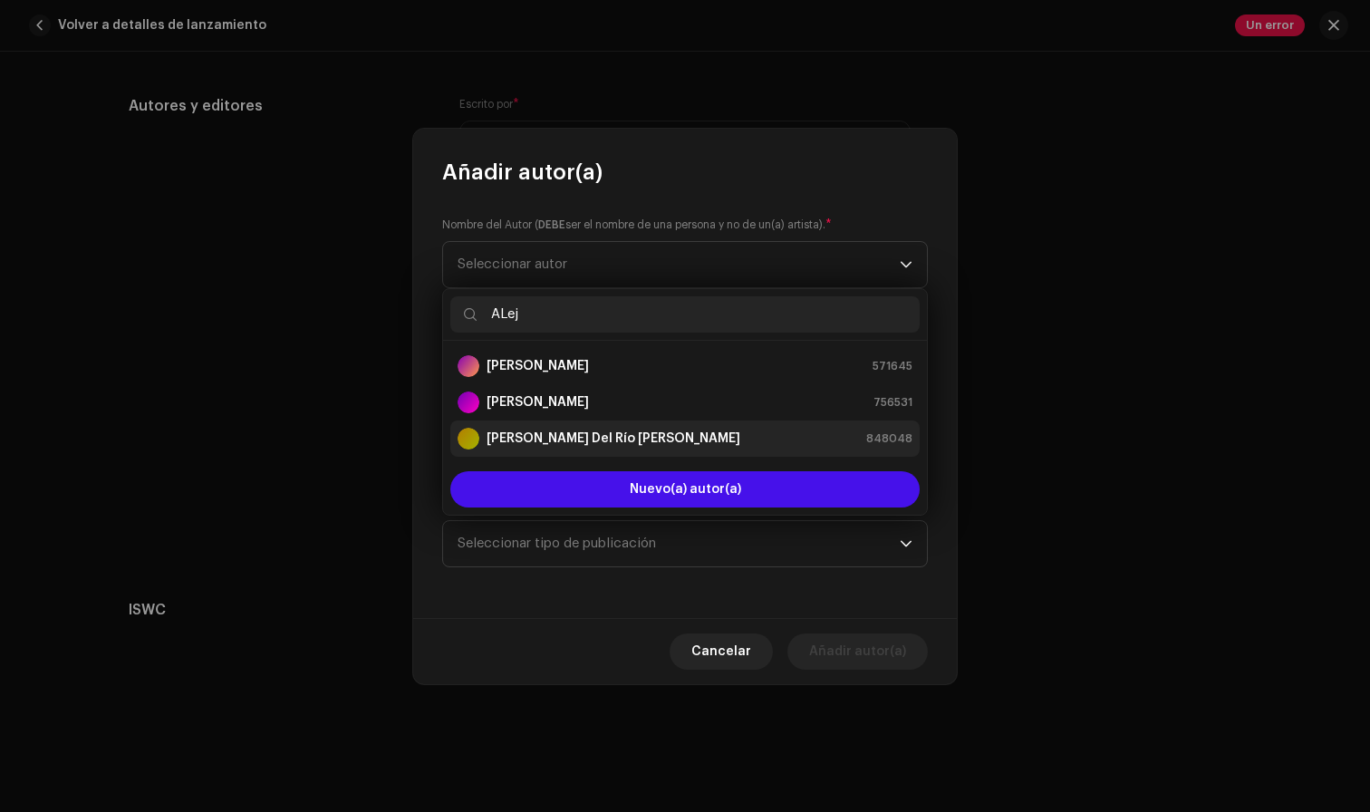
type input "ALej"
click at [595, 434] on strong "[PERSON_NAME] Del Río [PERSON_NAME]" at bounding box center [614, 439] width 254 height 18
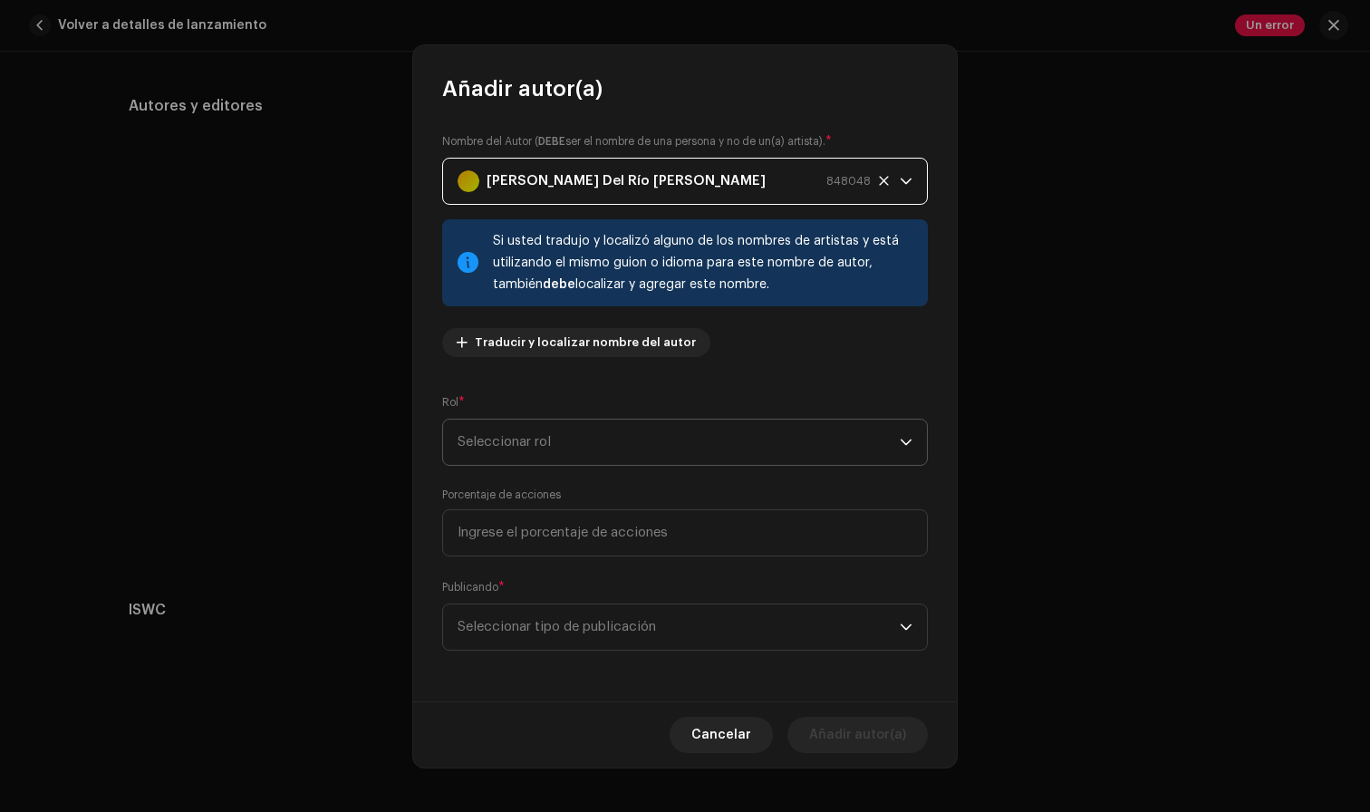
click at [666, 431] on span "Seleccionar rol" at bounding box center [679, 442] width 442 height 45
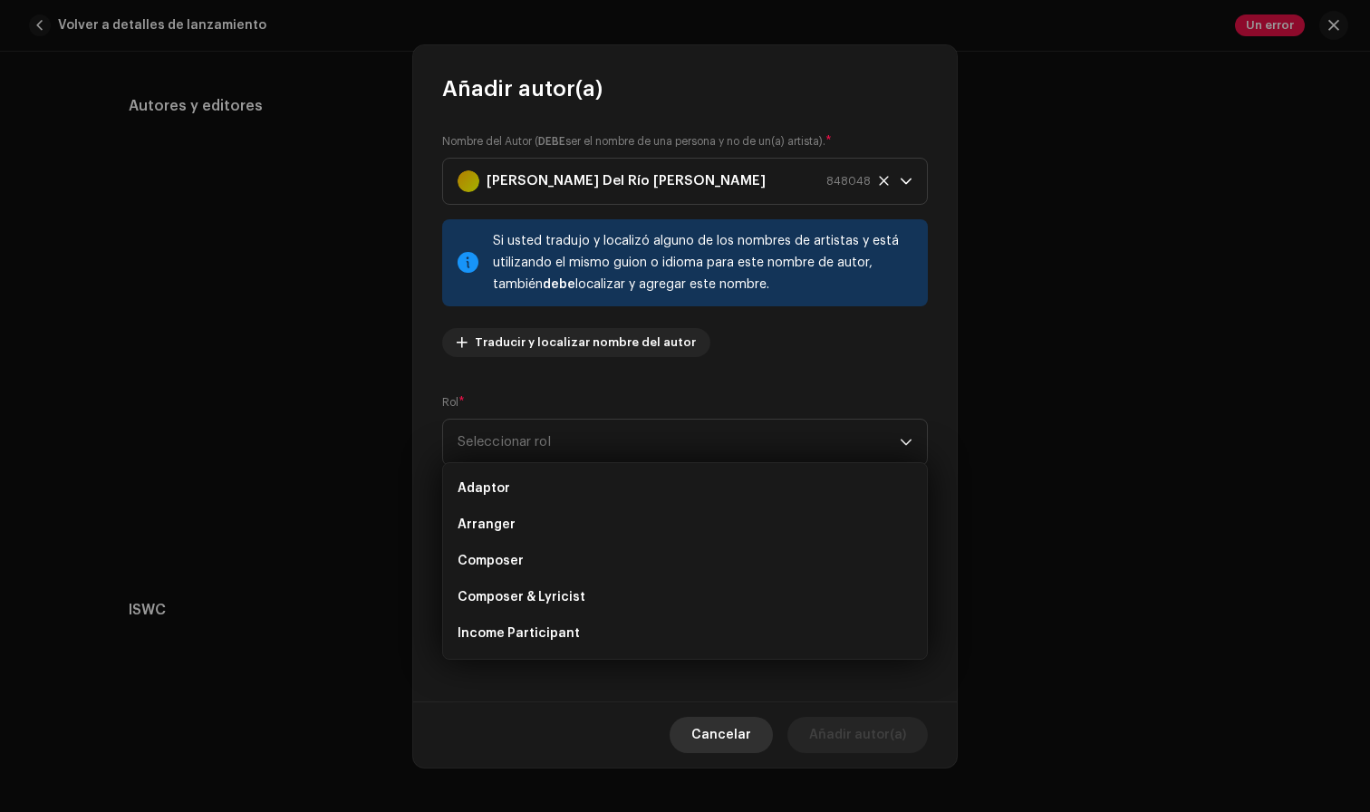
click at [745, 727] on span "Cancelar" at bounding box center [721, 735] width 60 height 36
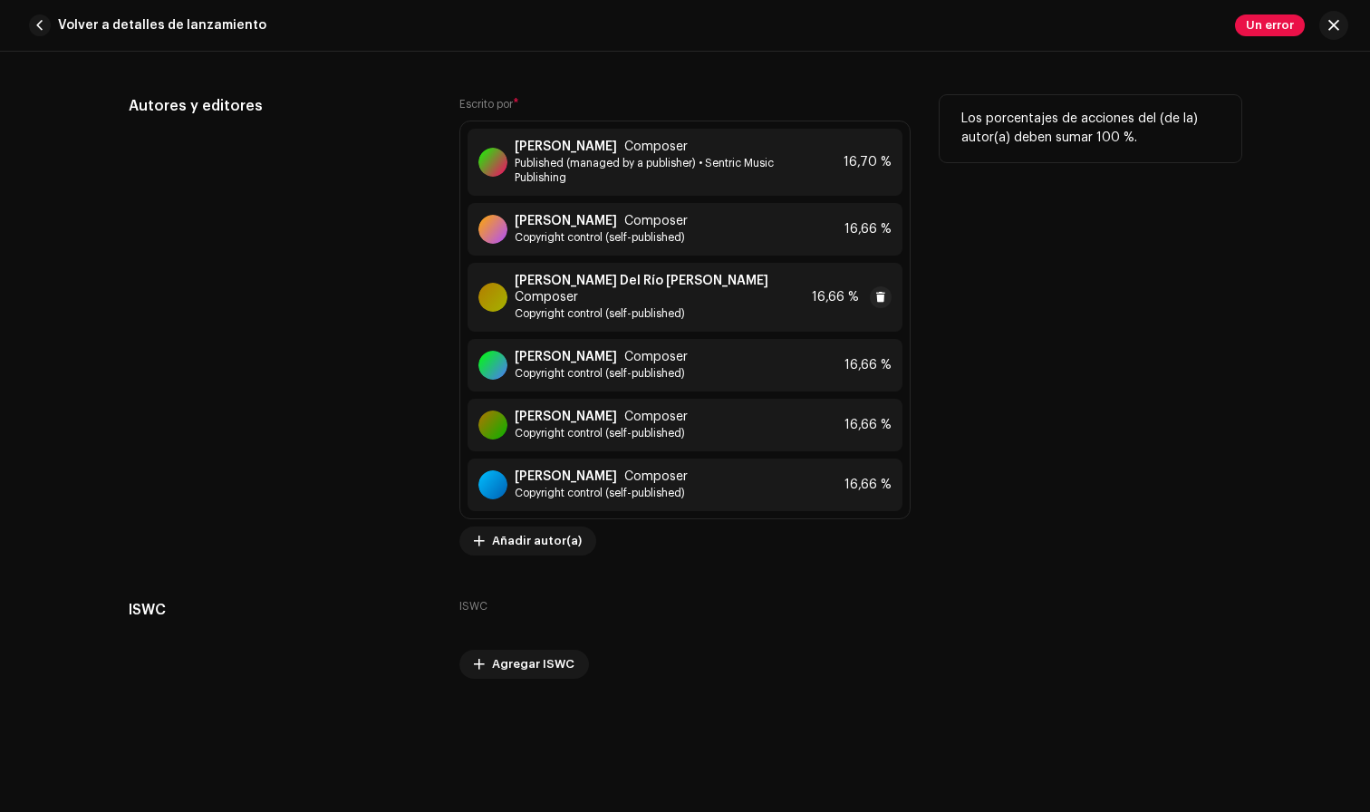
click at [710, 306] on span "Copyright control (self-published)" at bounding box center [660, 313] width 290 height 14
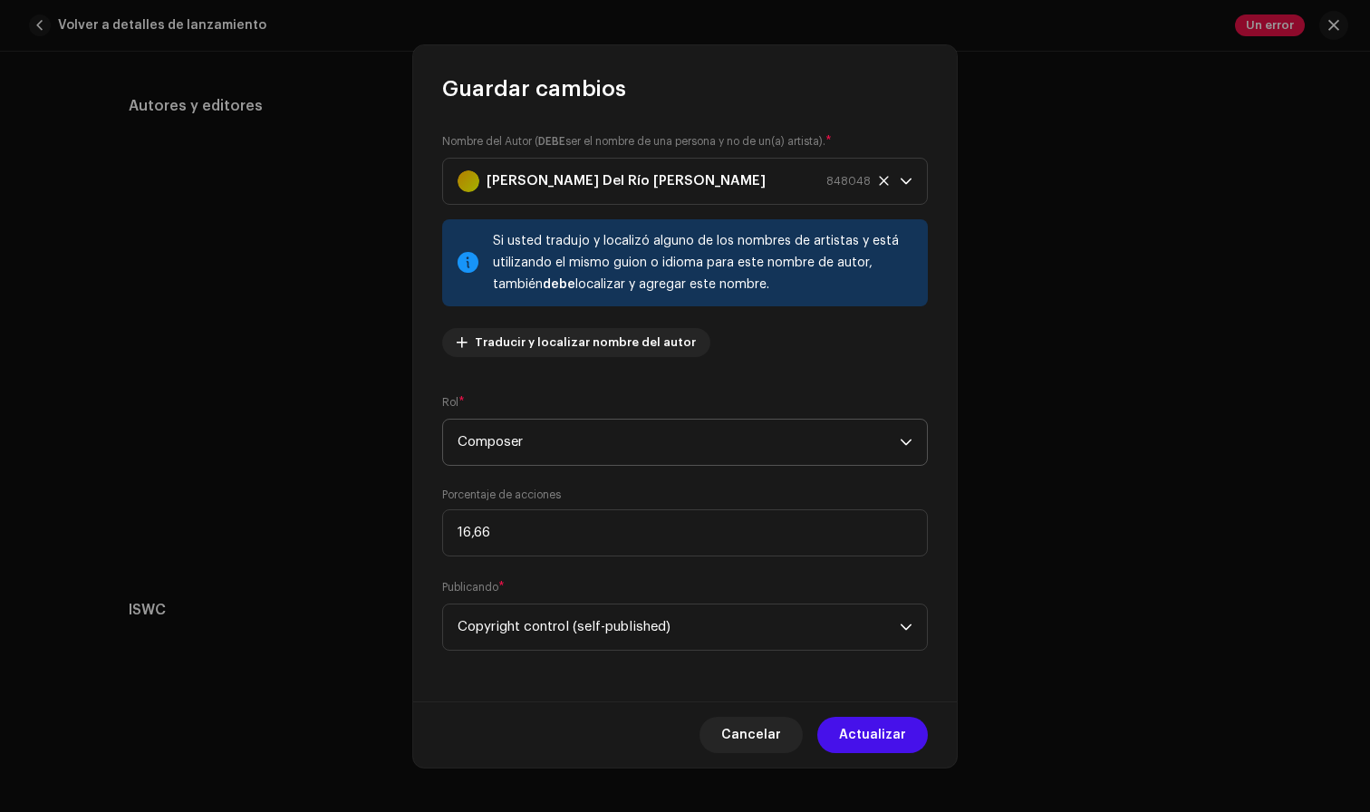
click at [620, 449] on span "Composer" at bounding box center [679, 442] width 442 height 45
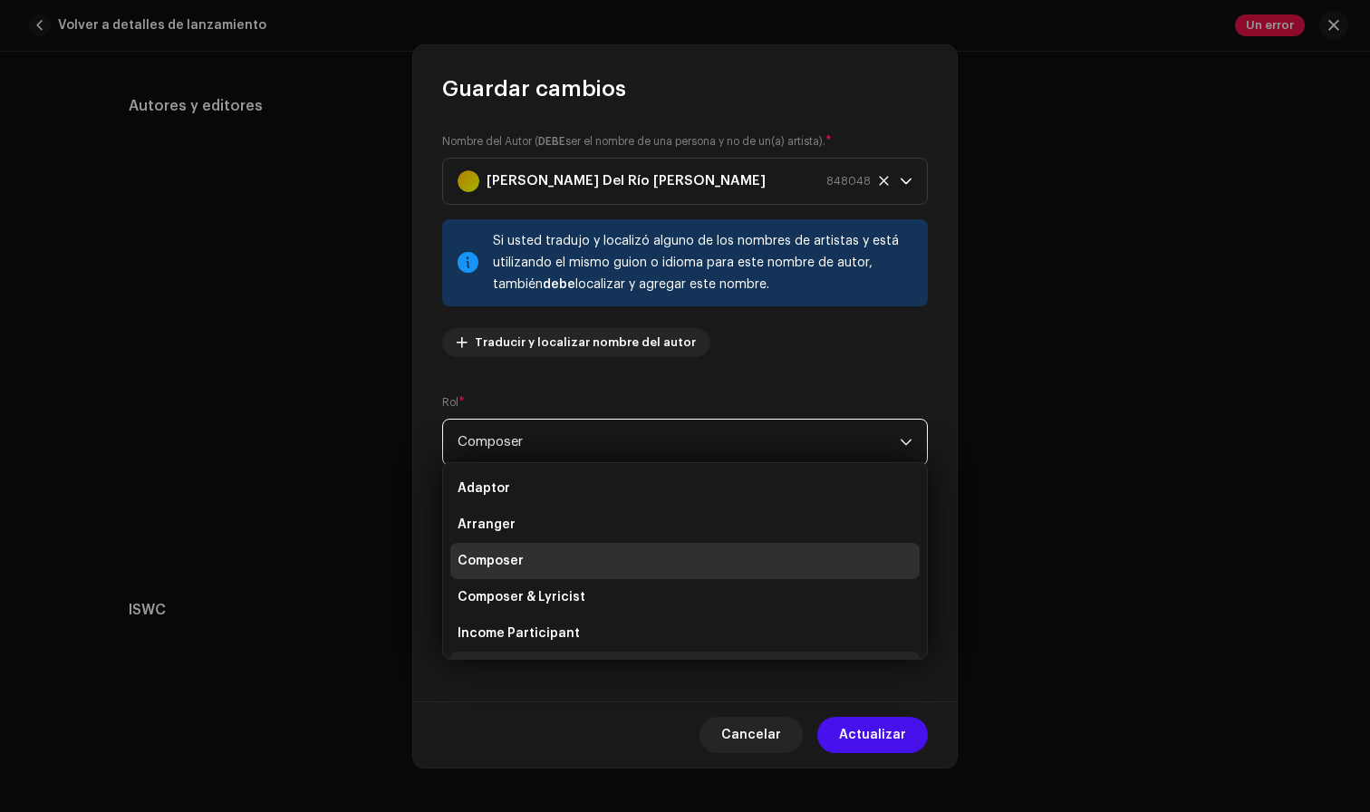
scroll to position [29, 0]
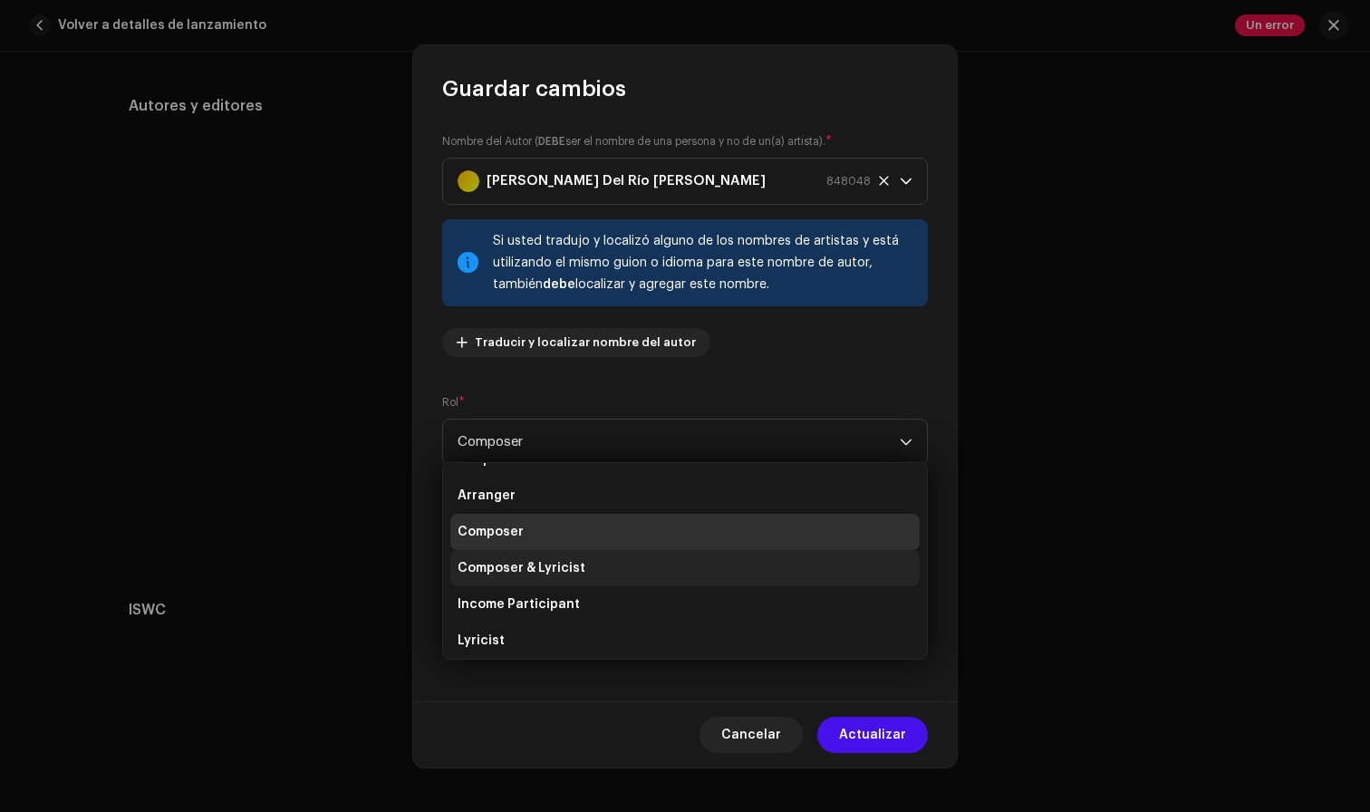
click at [612, 562] on li "Composer & Lyricist" at bounding box center [684, 568] width 469 height 36
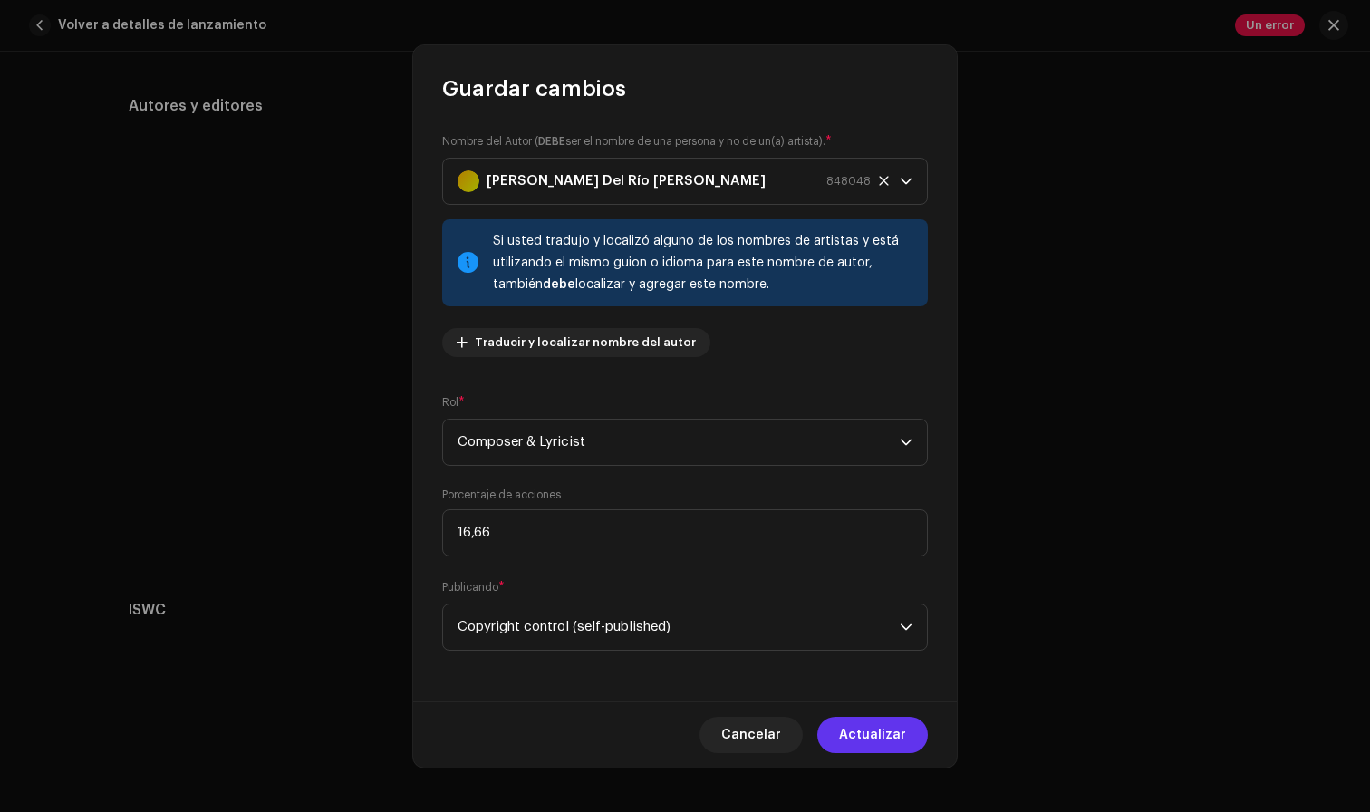
click at [896, 725] on span "Actualizar" at bounding box center [872, 735] width 67 height 36
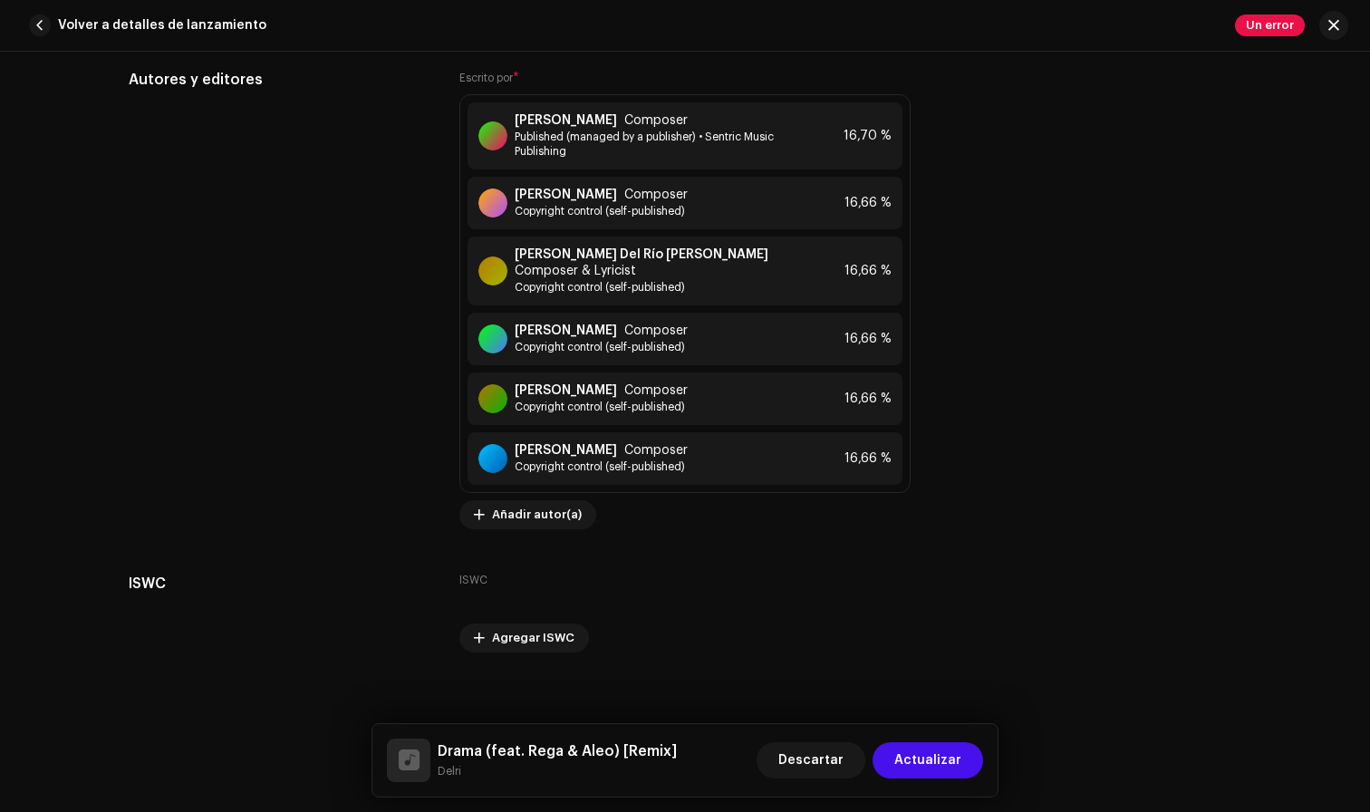
scroll to position [4079, 0]
click at [937, 759] on span "Actualizar" at bounding box center [927, 760] width 67 height 36
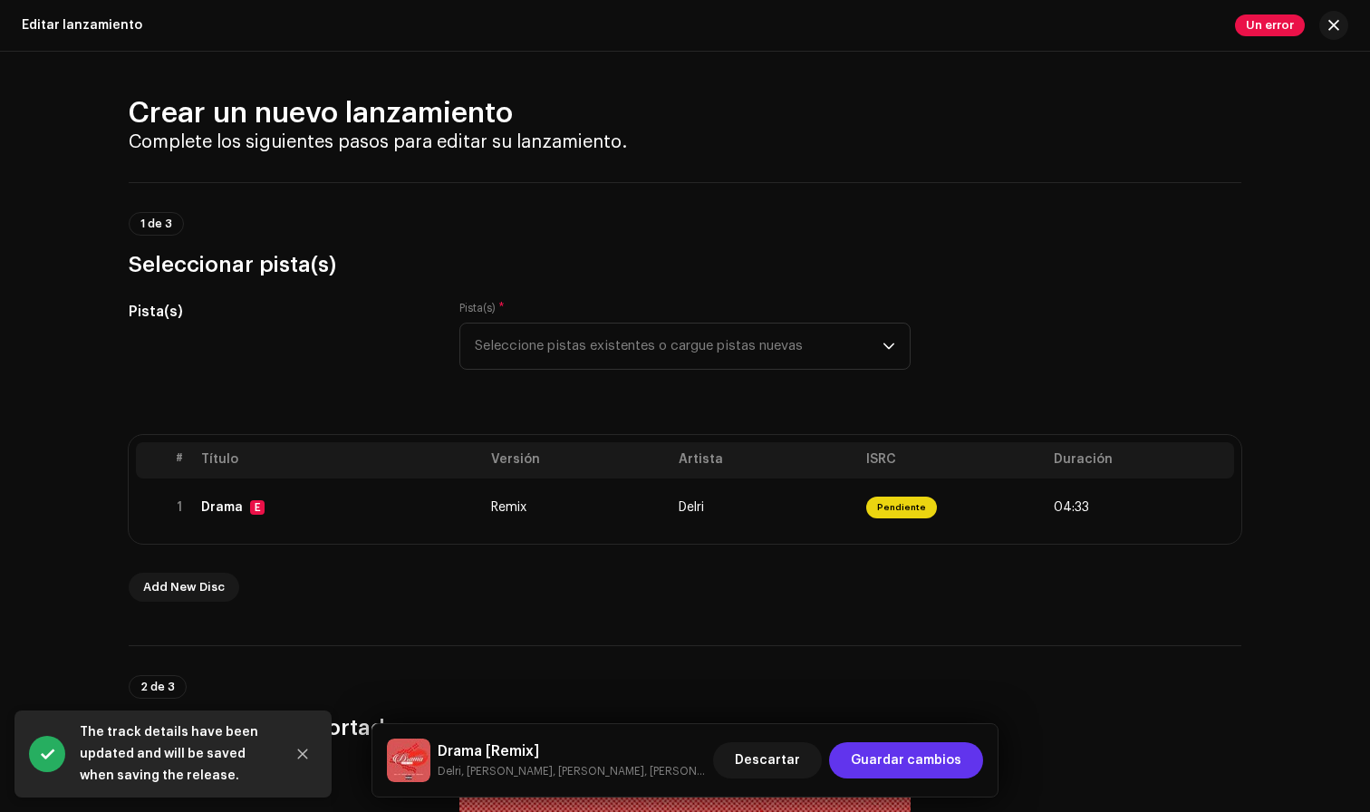
click at [945, 769] on span "Guardar cambios" at bounding box center [906, 760] width 111 height 36
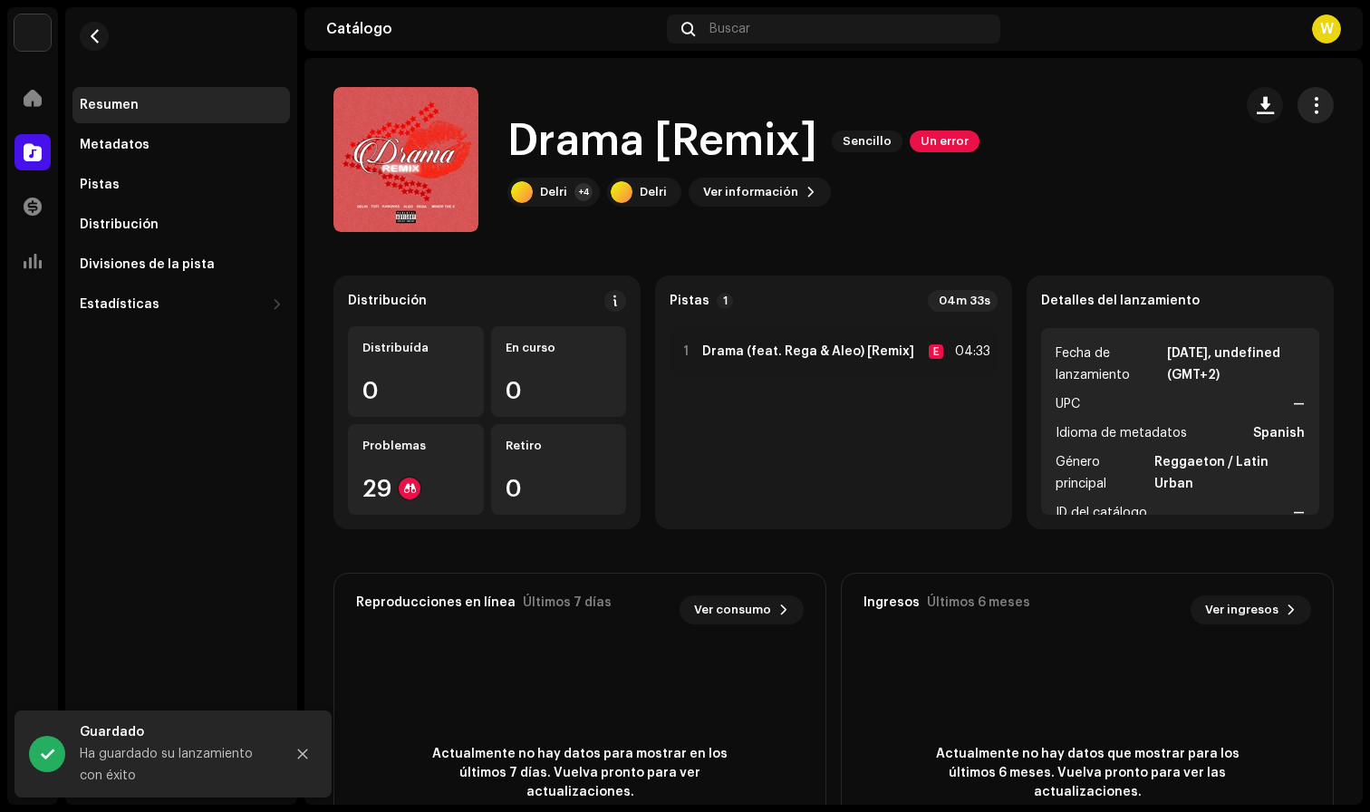
click at [1308, 98] on span "button" at bounding box center [1316, 105] width 17 height 14
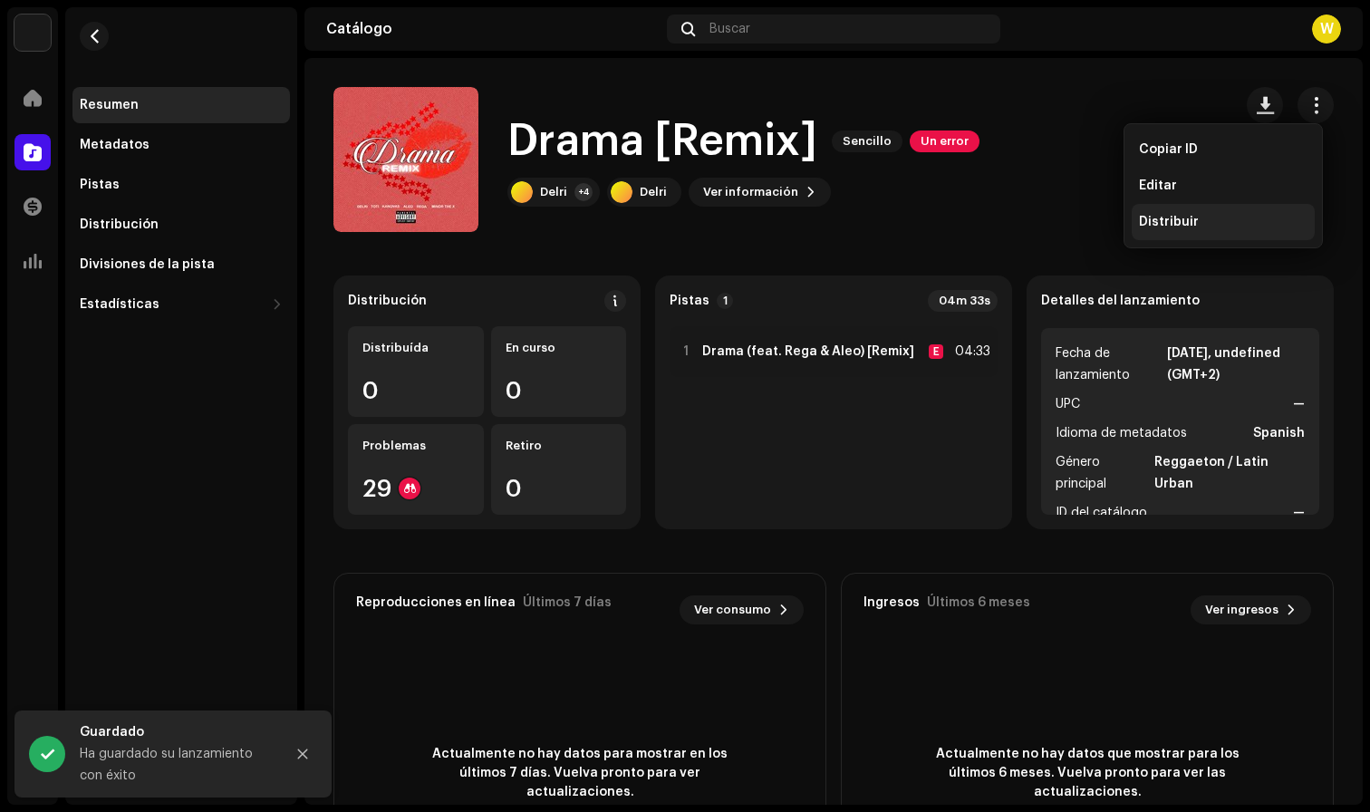
click at [1203, 222] on div "Distribuir" at bounding box center [1223, 222] width 169 height 14
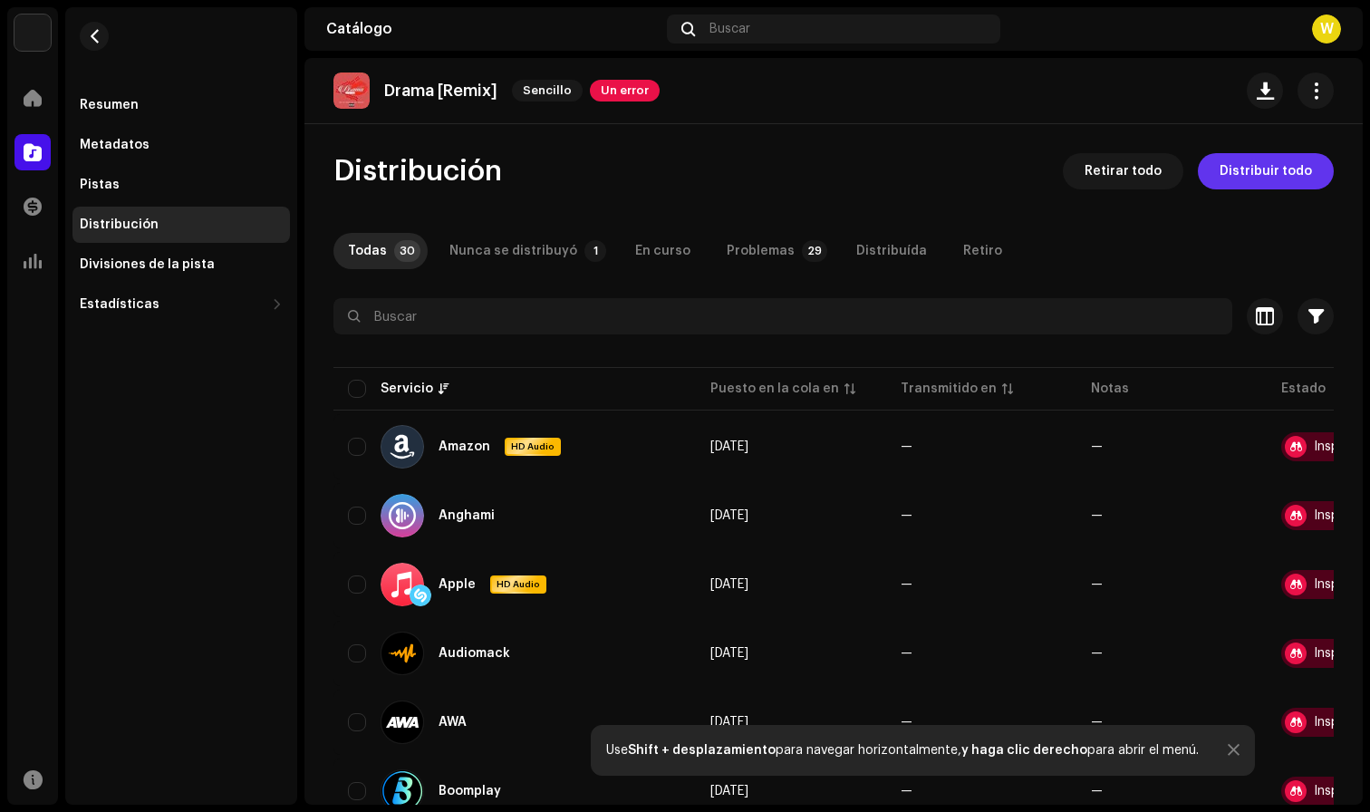
click at [1241, 177] on span "Distribuir todo" at bounding box center [1266, 171] width 92 height 36
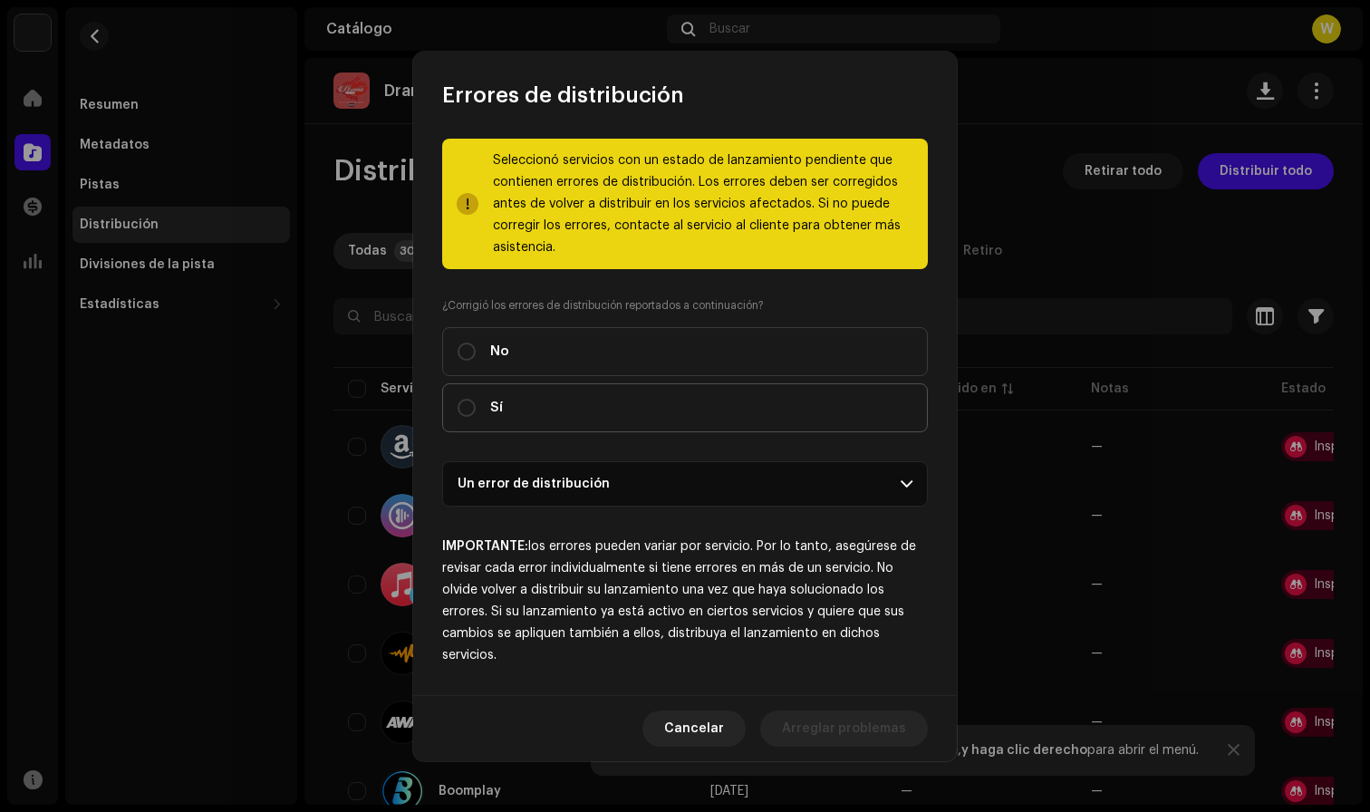
click at [778, 417] on label "Sí" at bounding box center [685, 407] width 486 height 49
click at [476, 417] on input "Sí" at bounding box center [467, 408] width 18 height 18
radio input "true"
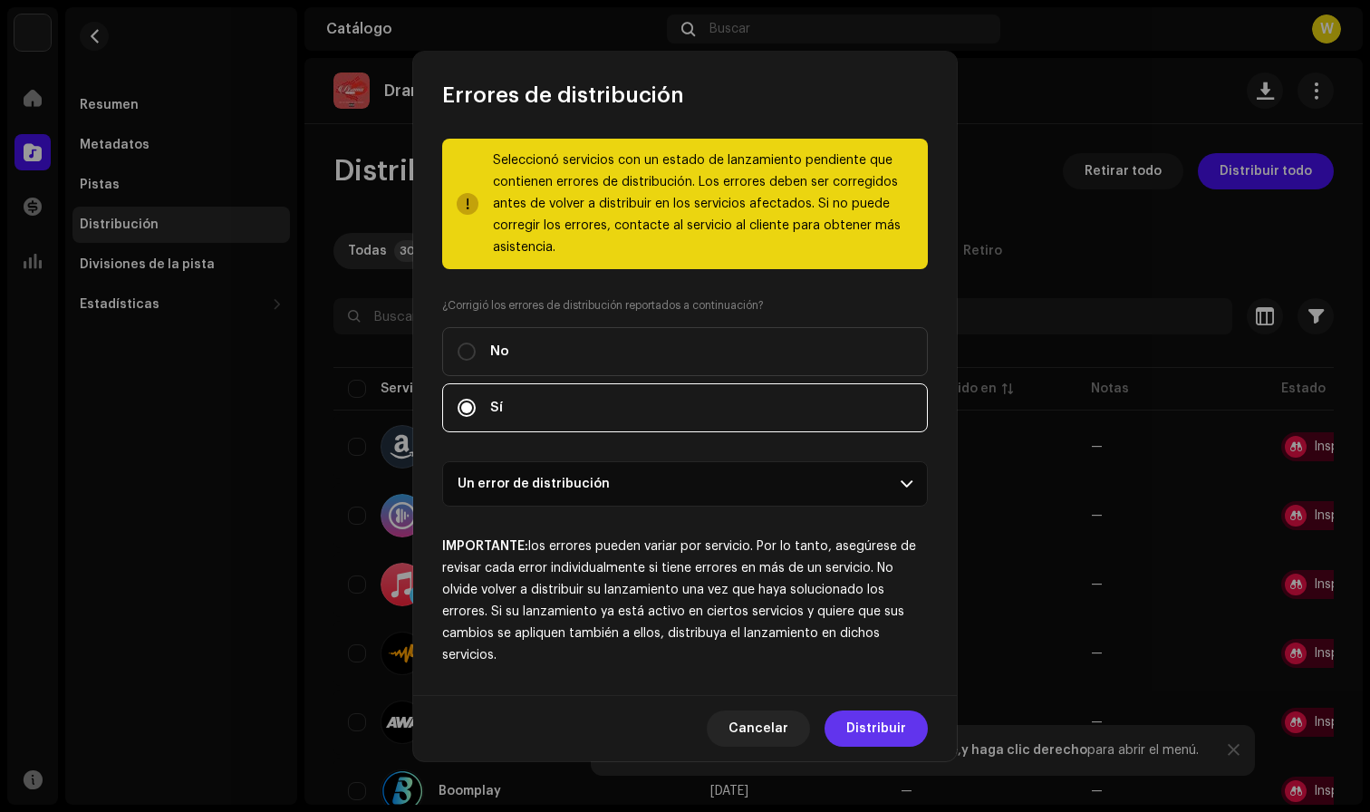
click at [879, 729] on span "Distribuir" at bounding box center [876, 728] width 60 height 36
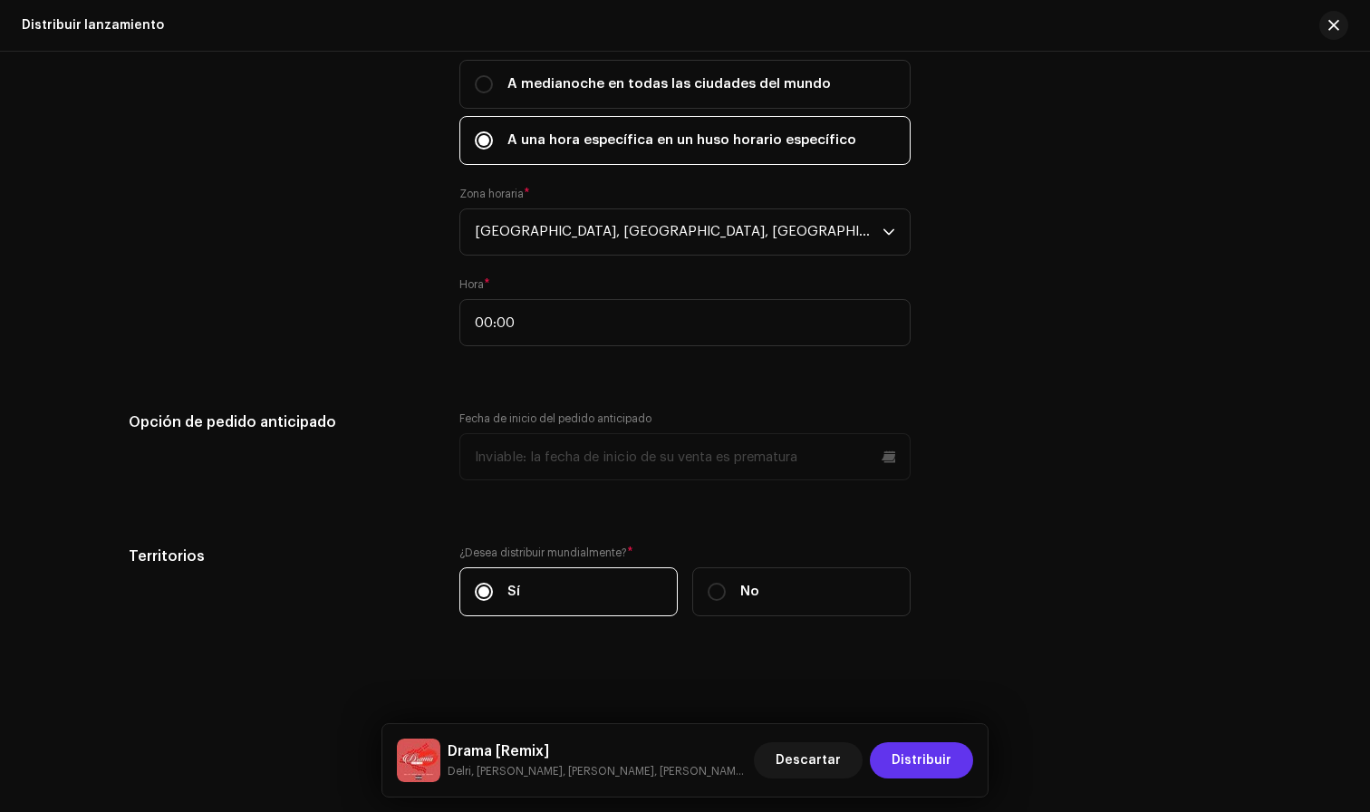
scroll to position [3261, 0]
click at [933, 758] on span "Distribuir" at bounding box center [922, 760] width 60 height 36
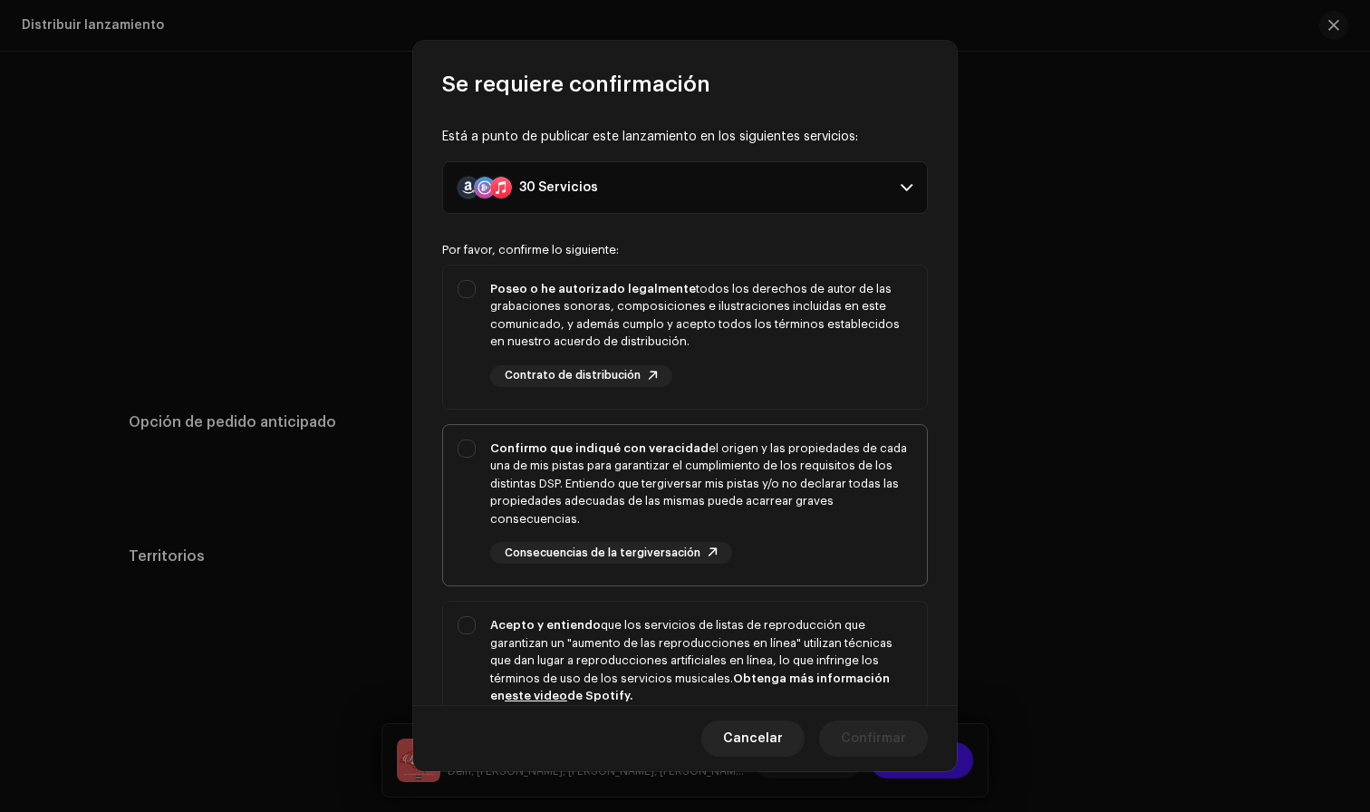
click at [819, 562] on div "Confirmo que indiqué con veracidad el origen y las propiedades de cada una de m…" at bounding box center [685, 502] width 484 height 154
checkbox input "true"
click at [779, 343] on div "Poseo o he autorizado legalmente todos los derechos de autor de las grabaciones…" at bounding box center [701, 315] width 422 height 71
checkbox input "true"
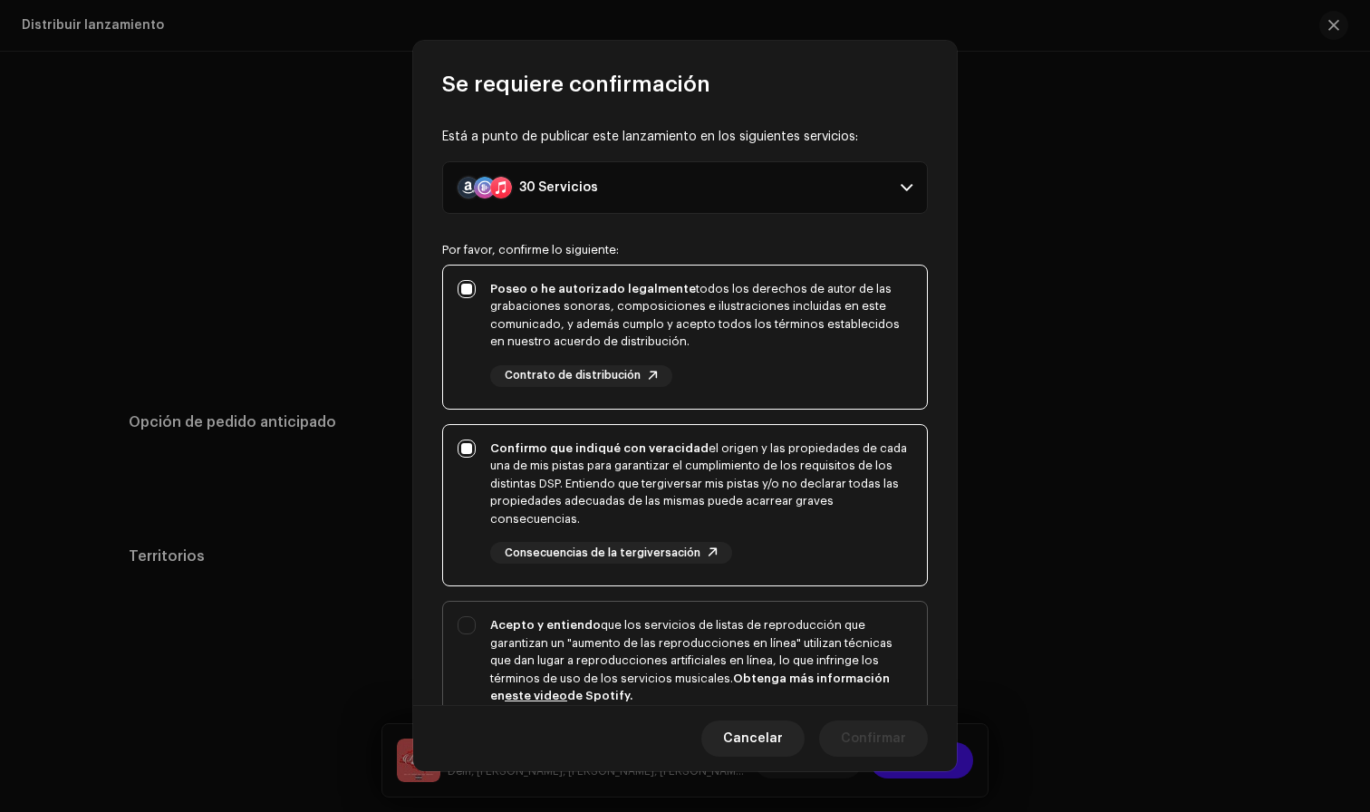
click at [818, 602] on div "Acepto y entiendo que los servicios de listas de reproducción que garantizan un…" at bounding box center [685, 693] width 484 height 183
checkbox input "true"
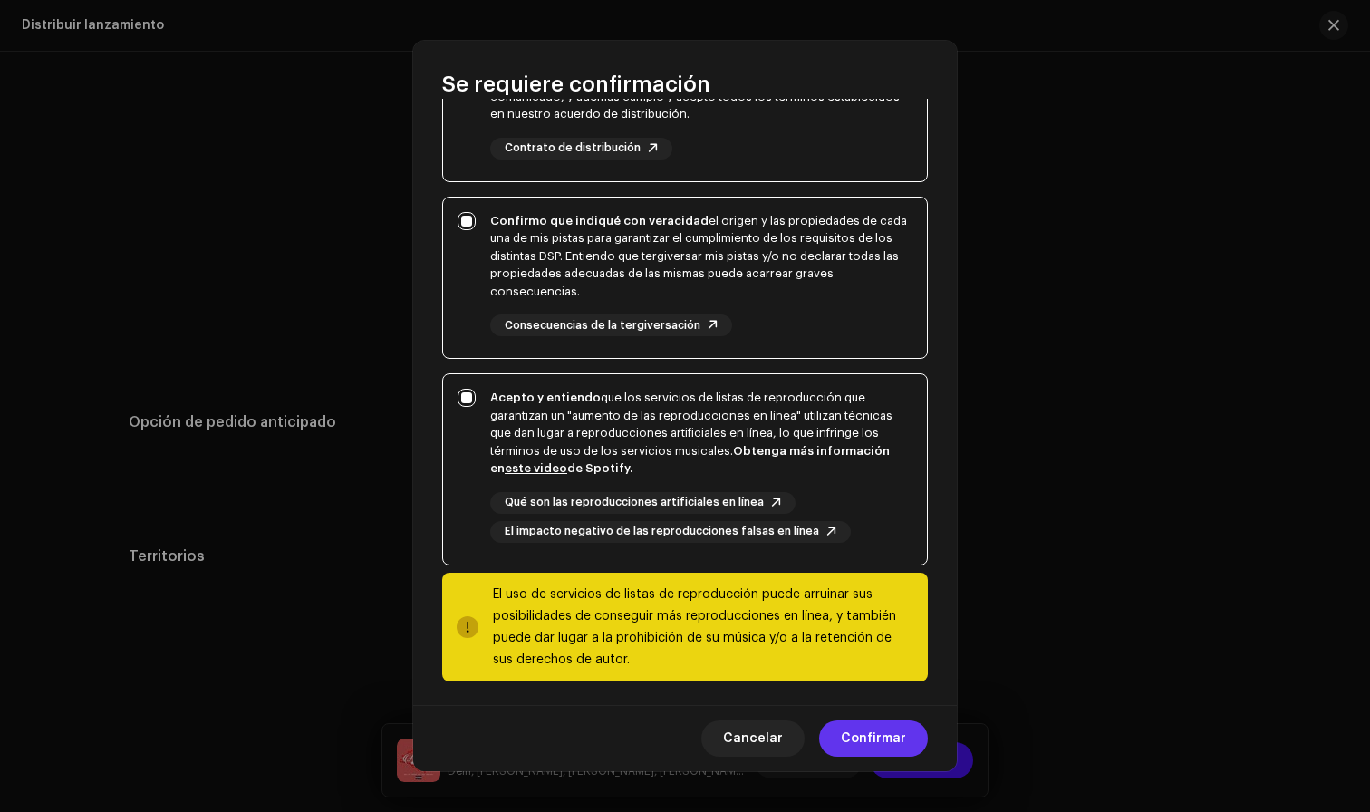
scroll to position [227, 0]
click at [888, 742] on span "Confirmar" at bounding box center [873, 738] width 65 height 36
